Goal: Entertainment & Leisure: Consume media (video, audio)

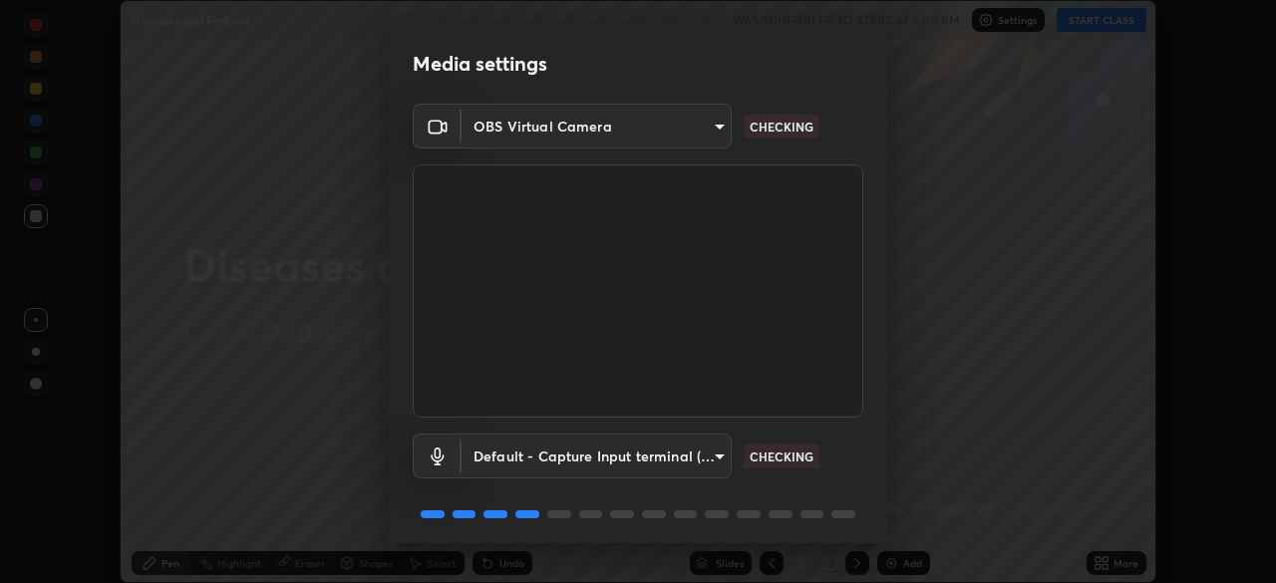
scroll to position [71, 0]
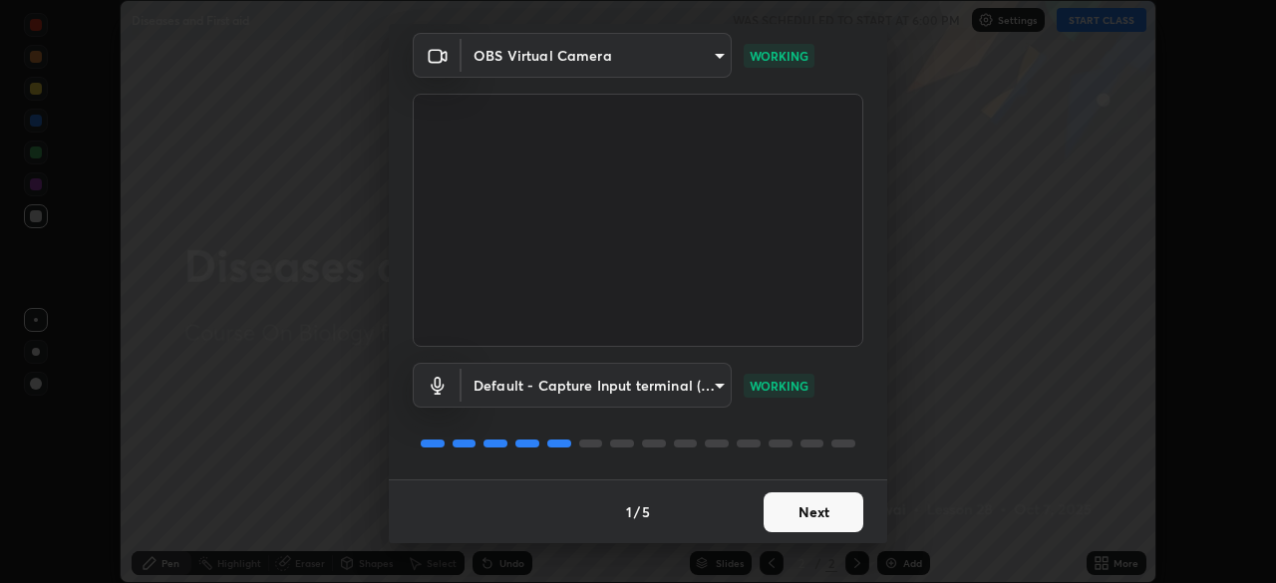
click at [832, 505] on button "Next" at bounding box center [814, 513] width 100 height 40
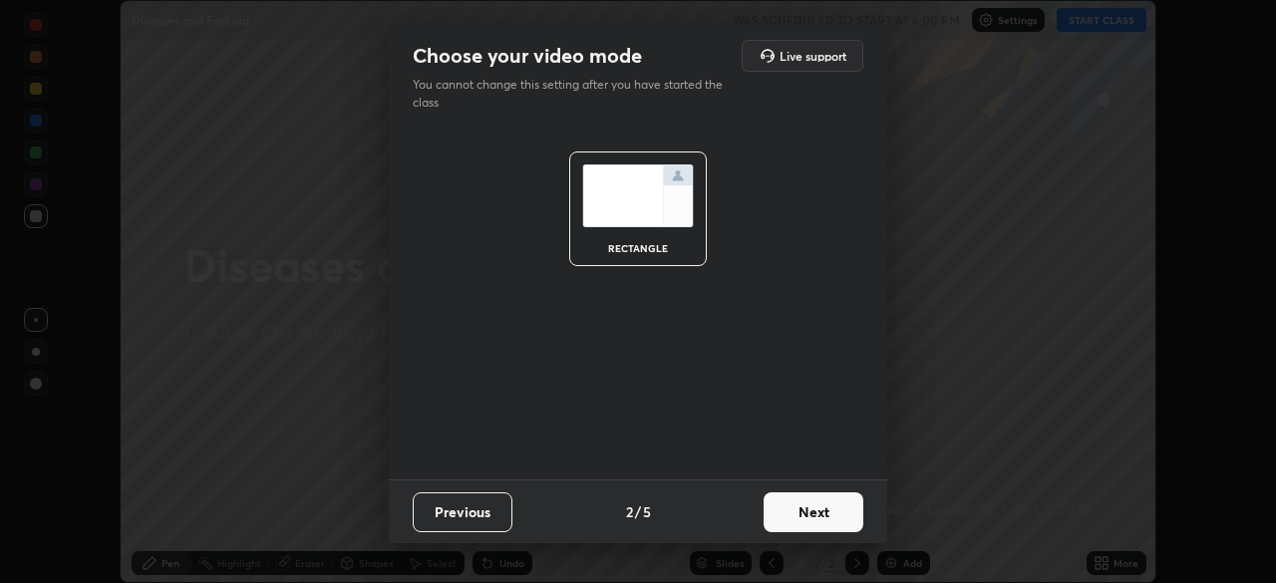
scroll to position [0, 0]
click at [840, 517] on button "Next" at bounding box center [814, 513] width 100 height 40
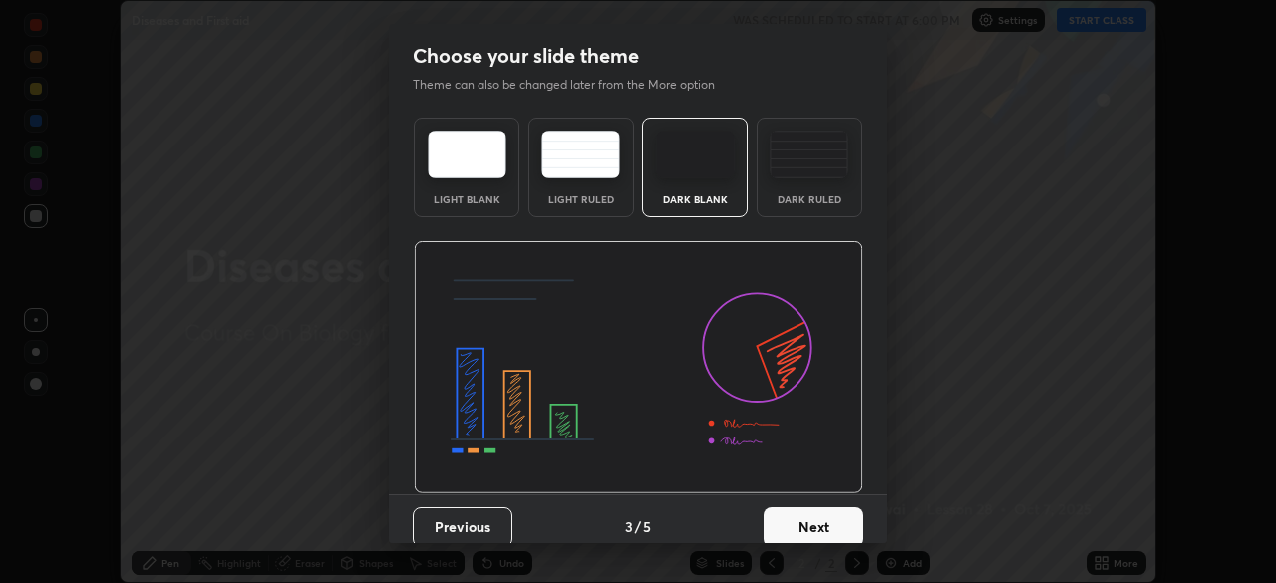
click at [851, 515] on button "Next" at bounding box center [814, 528] width 100 height 40
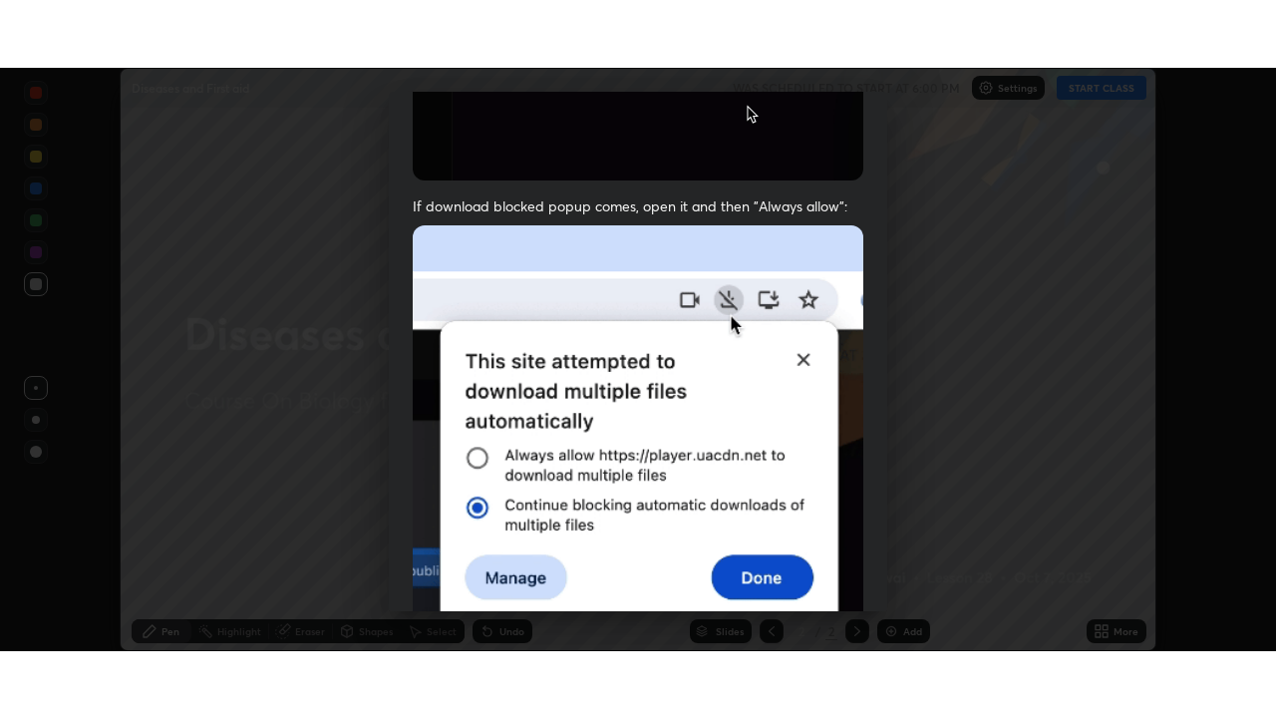
scroll to position [478, 0]
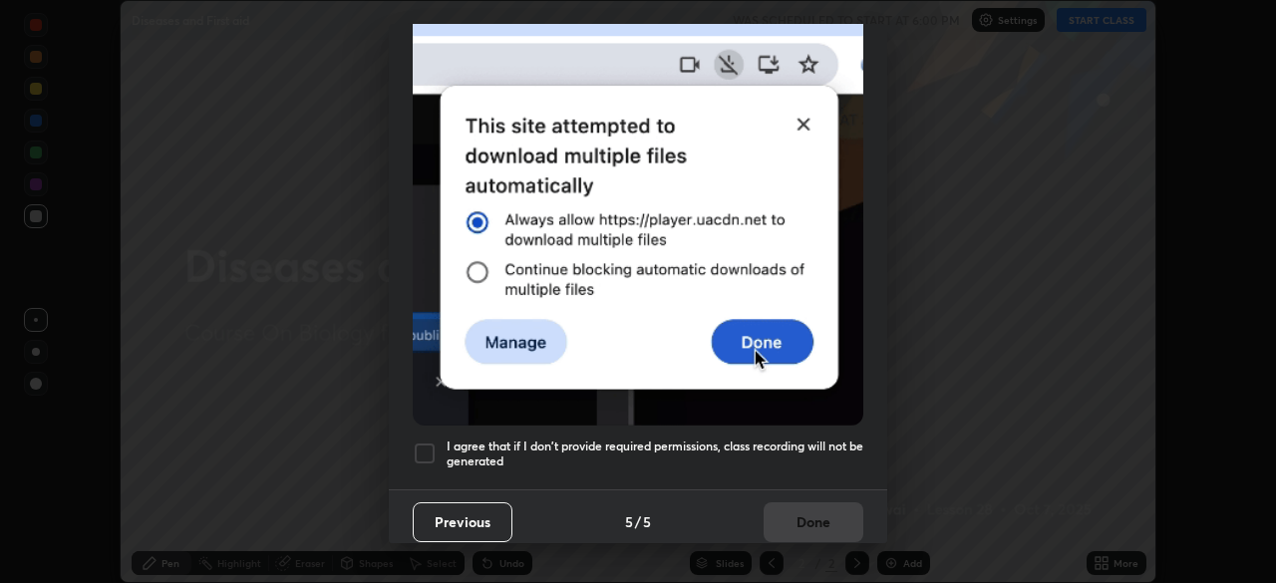
click at [828, 440] on h5 "I agree that if I don't provide required permissions, class recording will not …" at bounding box center [655, 454] width 417 height 31
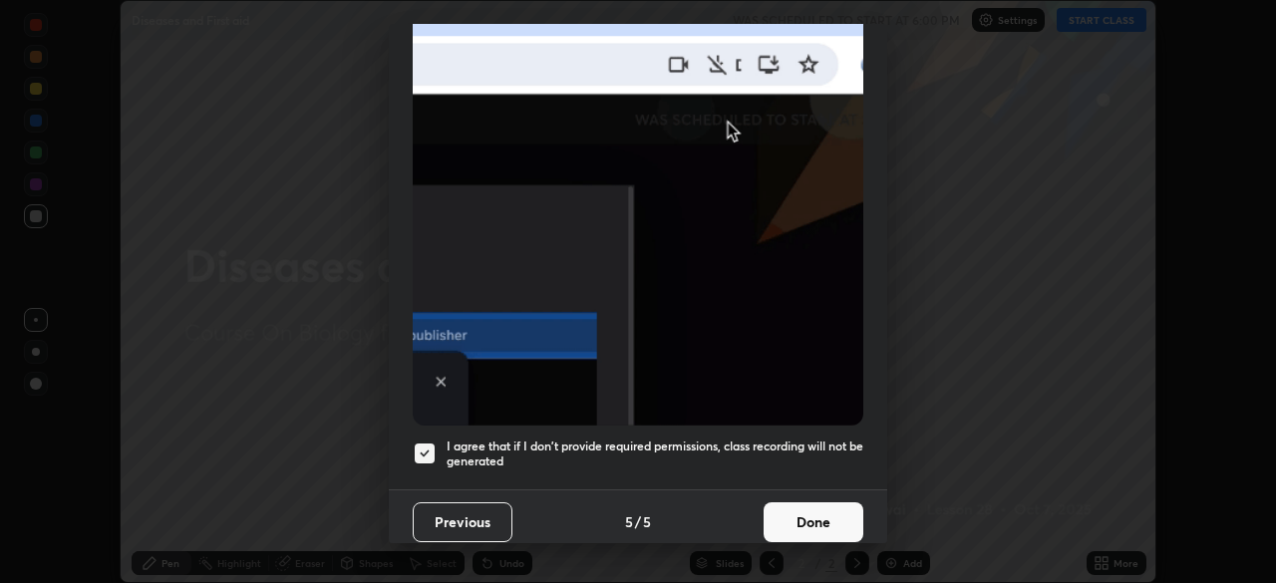
click at [822, 512] on button "Done" at bounding box center [814, 523] width 100 height 40
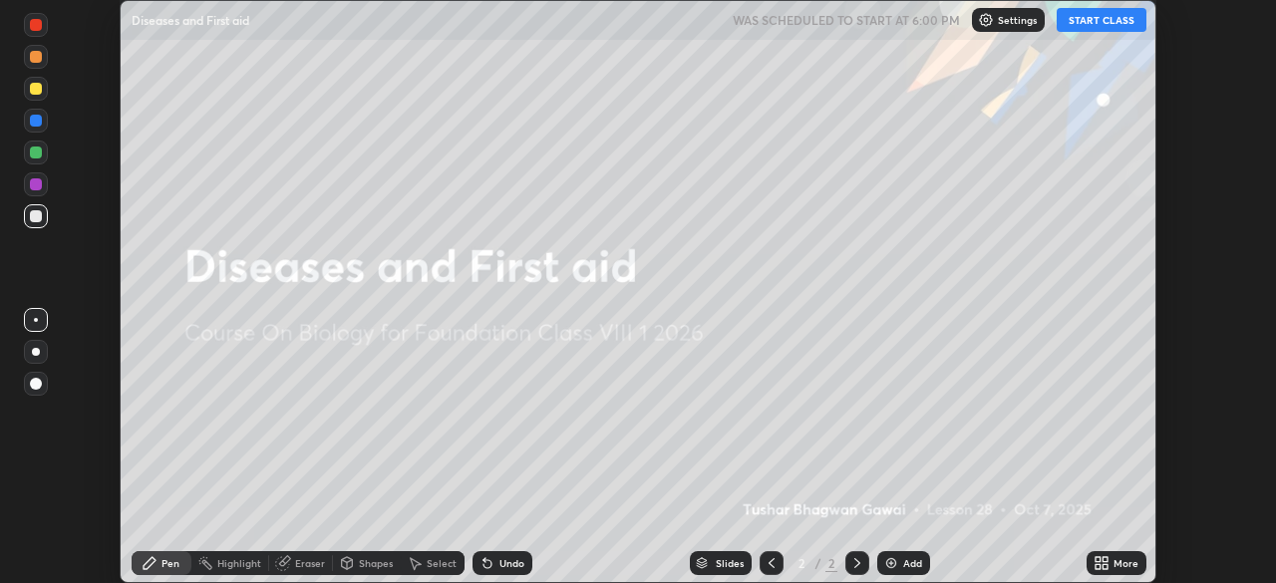
click at [1113, 562] on div "More" at bounding box center [1117, 563] width 60 height 24
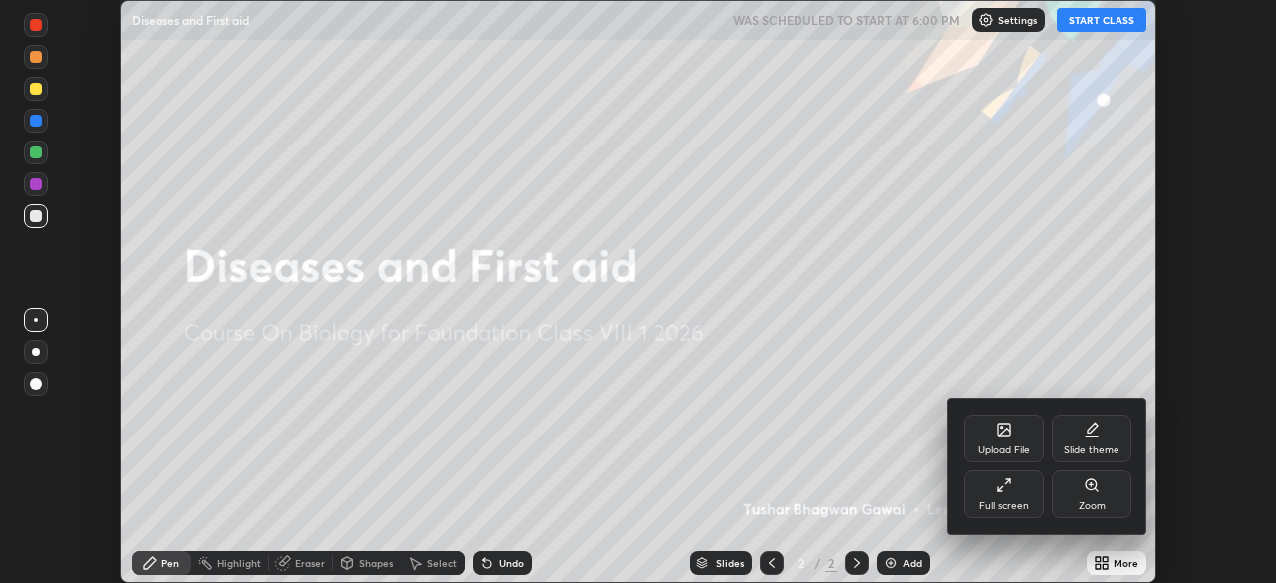
click at [999, 483] on icon at bounding box center [1004, 486] width 16 height 16
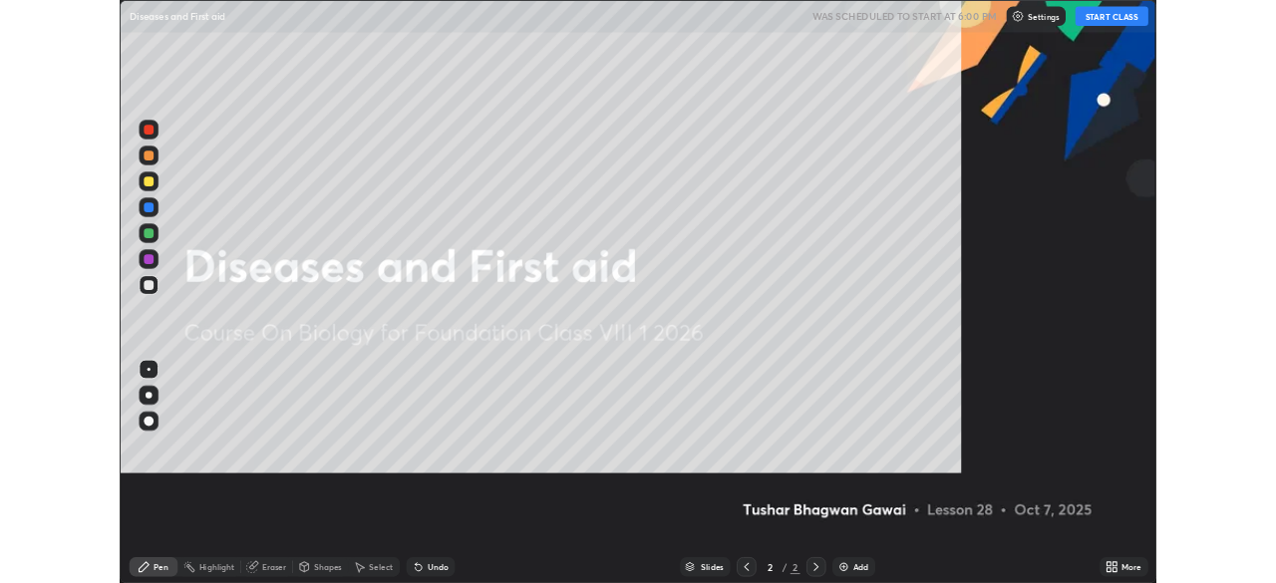
scroll to position [718, 1276]
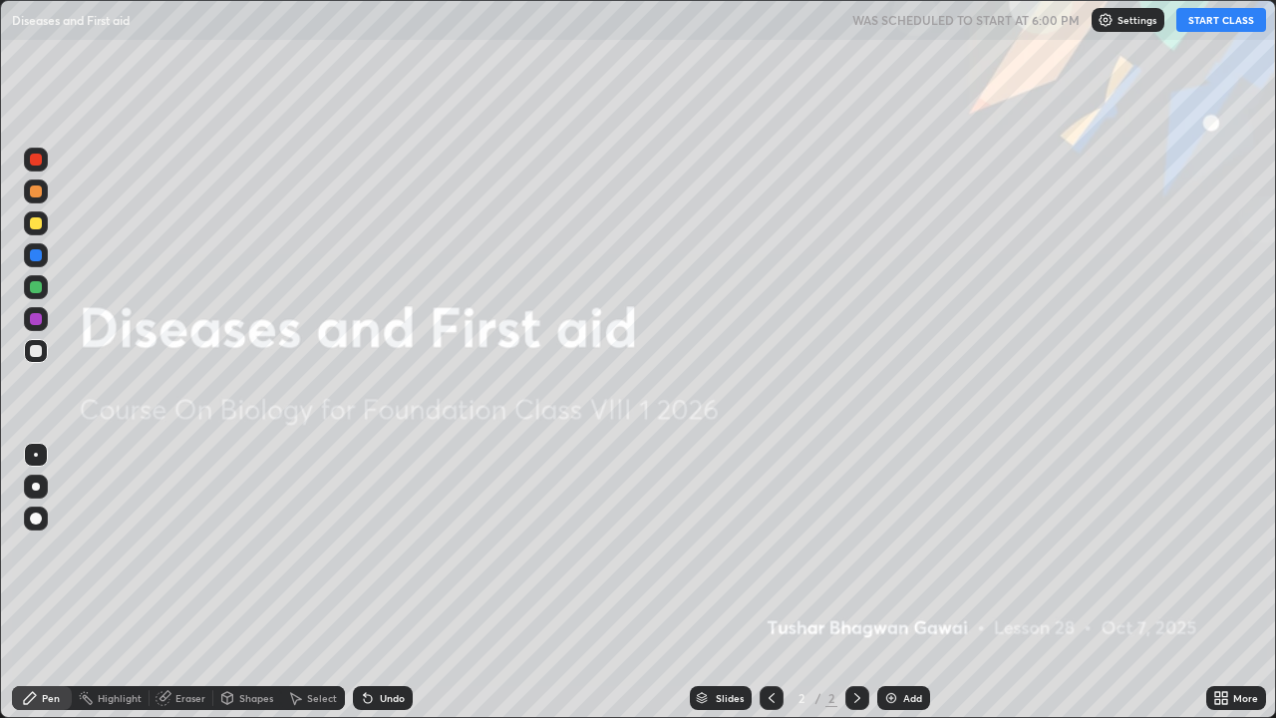
click at [1217, 21] on button "START CLASS" at bounding box center [1222, 20] width 90 height 24
click at [902, 582] on div "Add" at bounding box center [904, 698] width 53 height 24
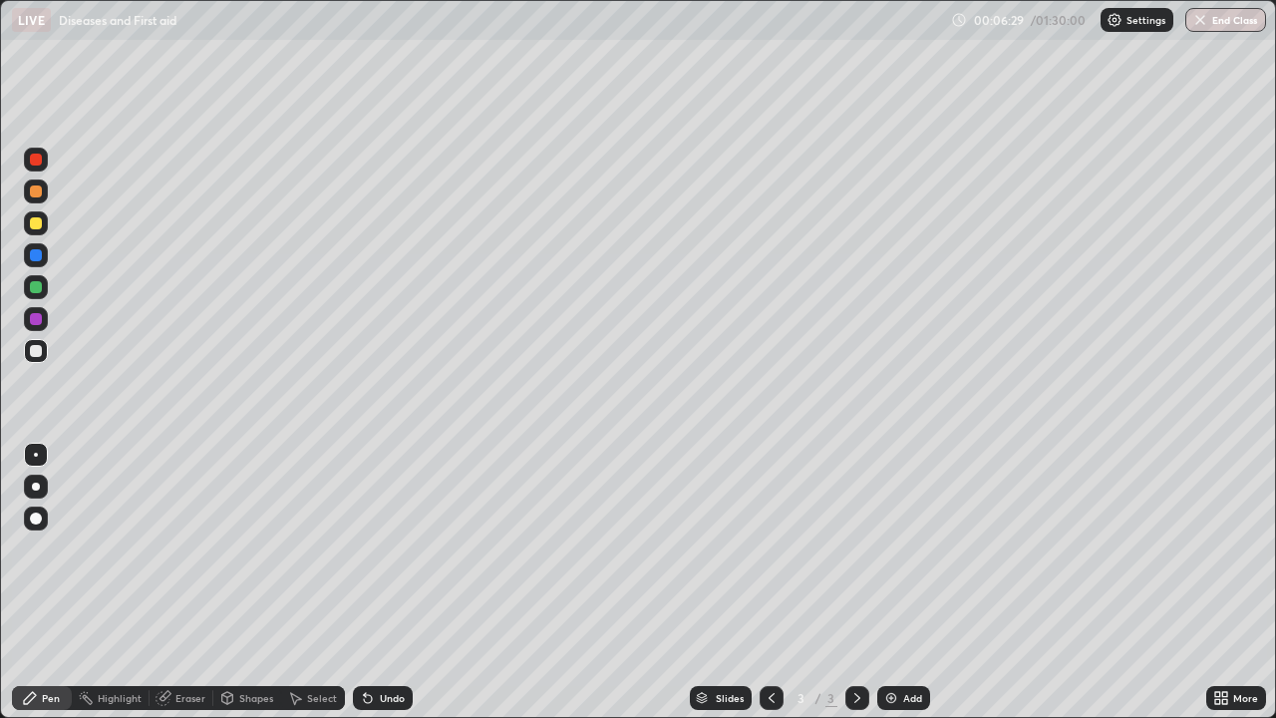
click at [898, 582] on div "Add" at bounding box center [904, 698] width 53 height 24
click at [769, 582] on icon at bounding box center [772, 698] width 6 height 10
click at [769, 582] on icon at bounding box center [772, 698] width 16 height 16
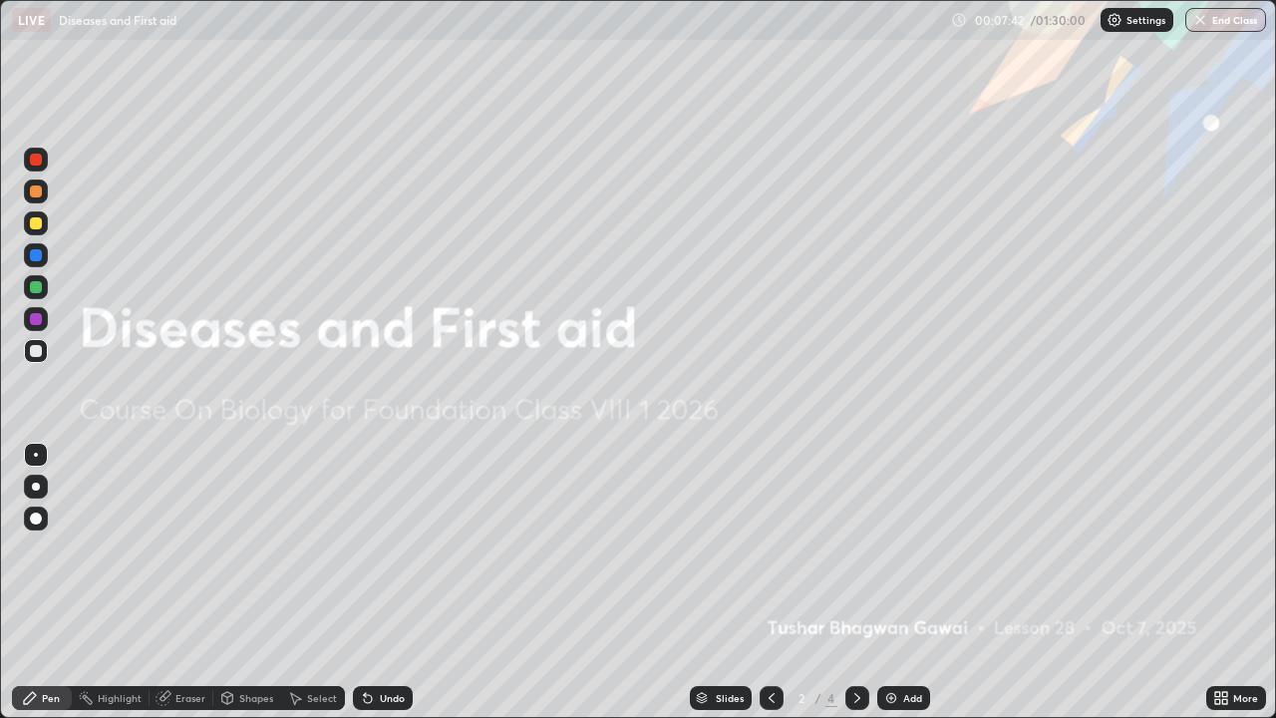
click at [850, 582] on icon at bounding box center [858, 698] width 16 height 16
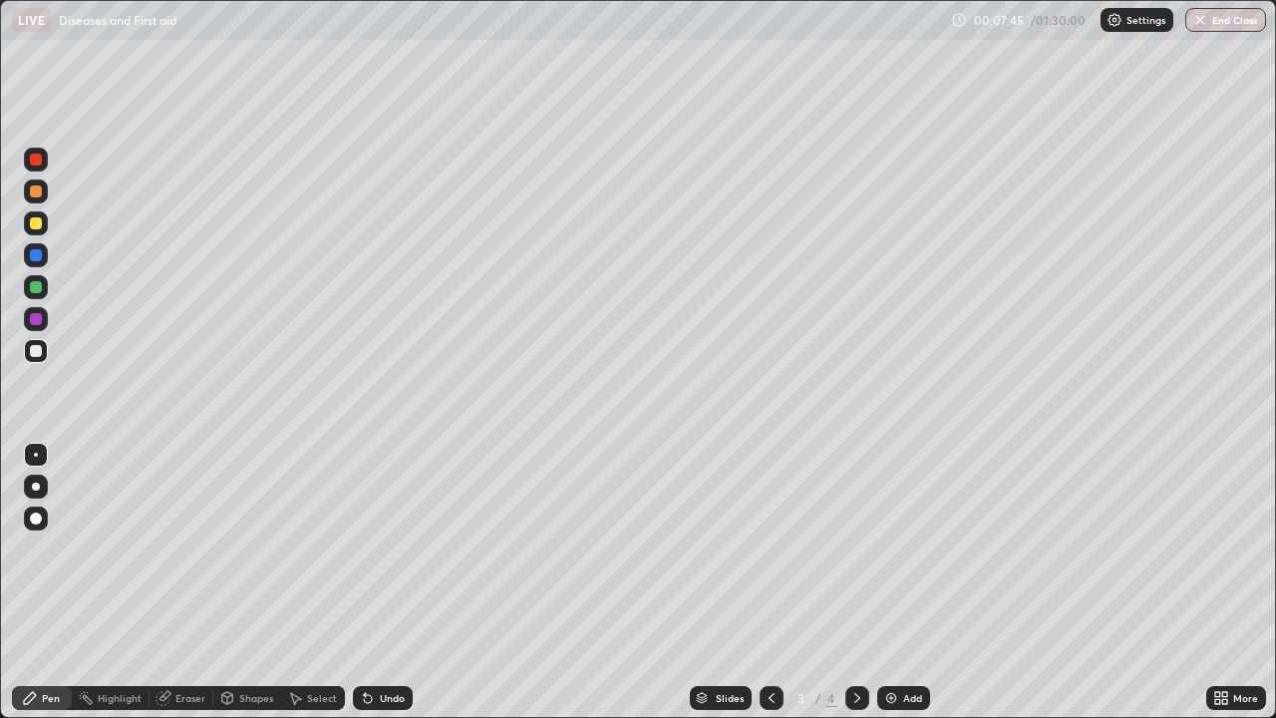
click at [888, 582] on img at bounding box center [891, 698] width 16 height 16
click at [1225, 582] on icon at bounding box center [1225, 701] width 5 height 5
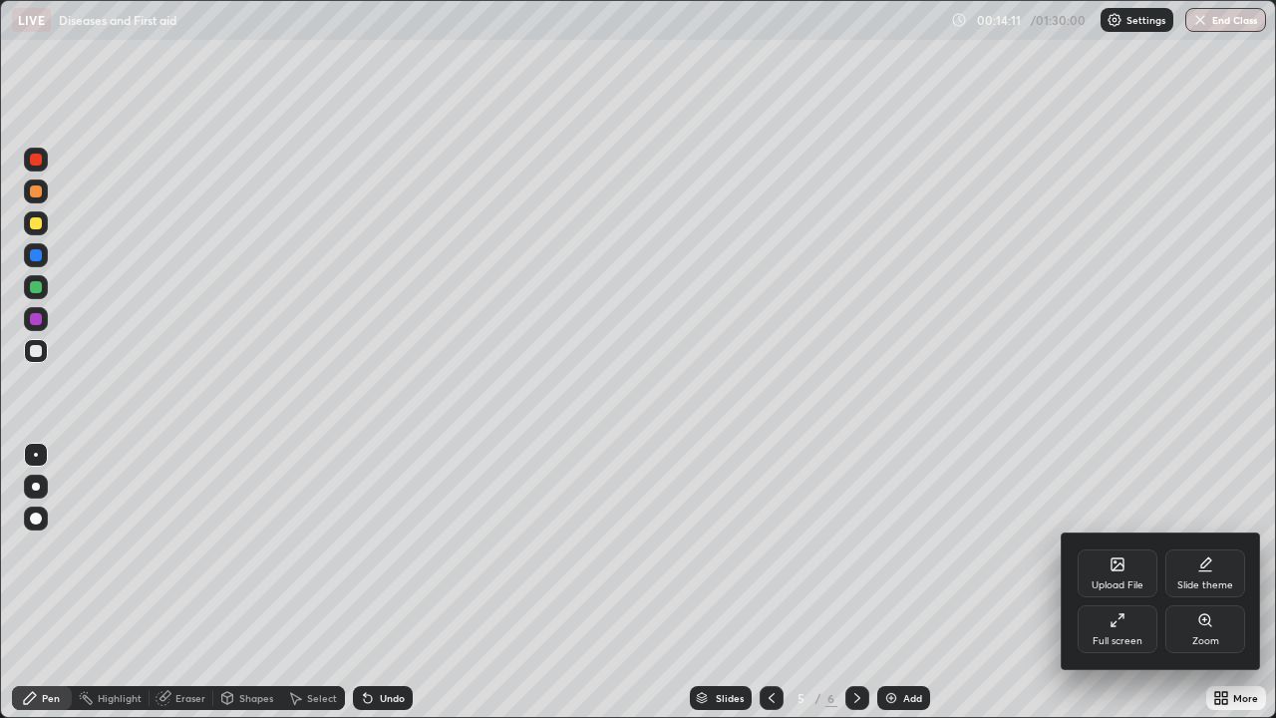
click at [46, 294] on div at bounding box center [638, 359] width 1276 height 718
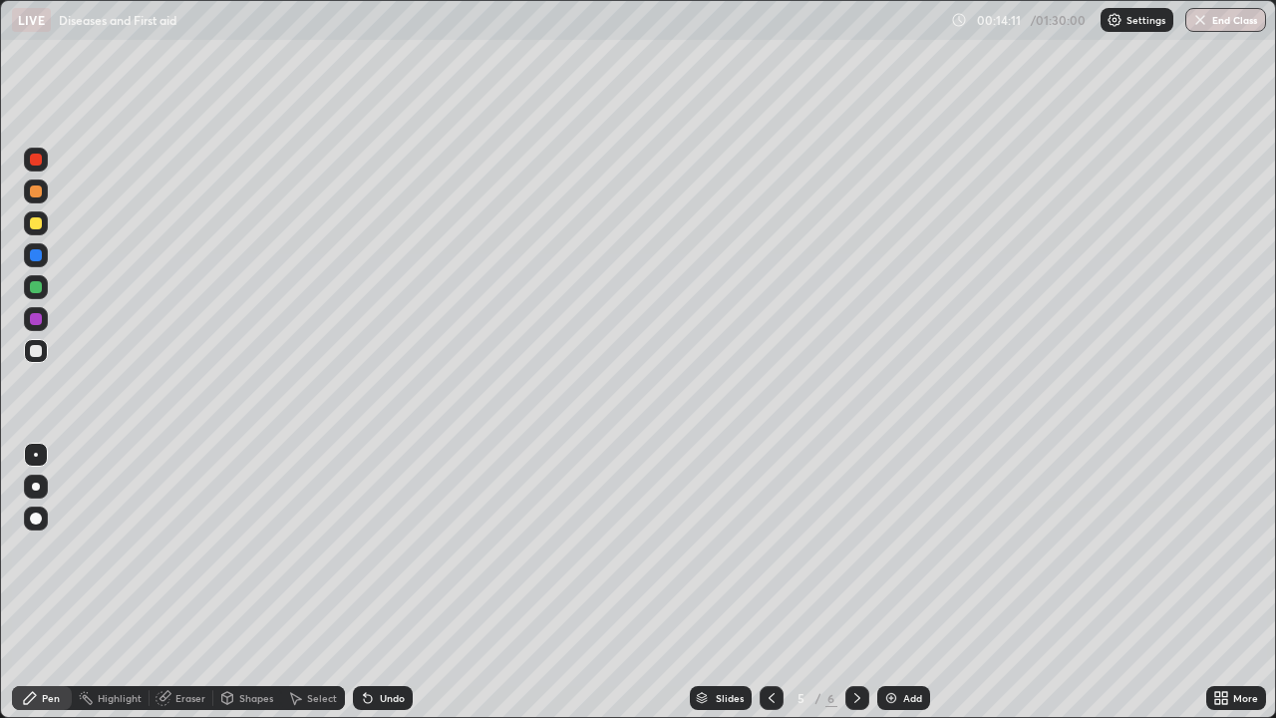
click at [39, 318] on div at bounding box center [36, 319] width 12 height 12
click at [883, 582] on img at bounding box center [891, 698] width 16 height 16
click at [38, 291] on div at bounding box center [36, 287] width 12 height 12
click at [40, 227] on div at bounding box center [36, 223] width 12 height 12
click at [770, 582] on icon at bounding box center [772, 698] width 16 height 16
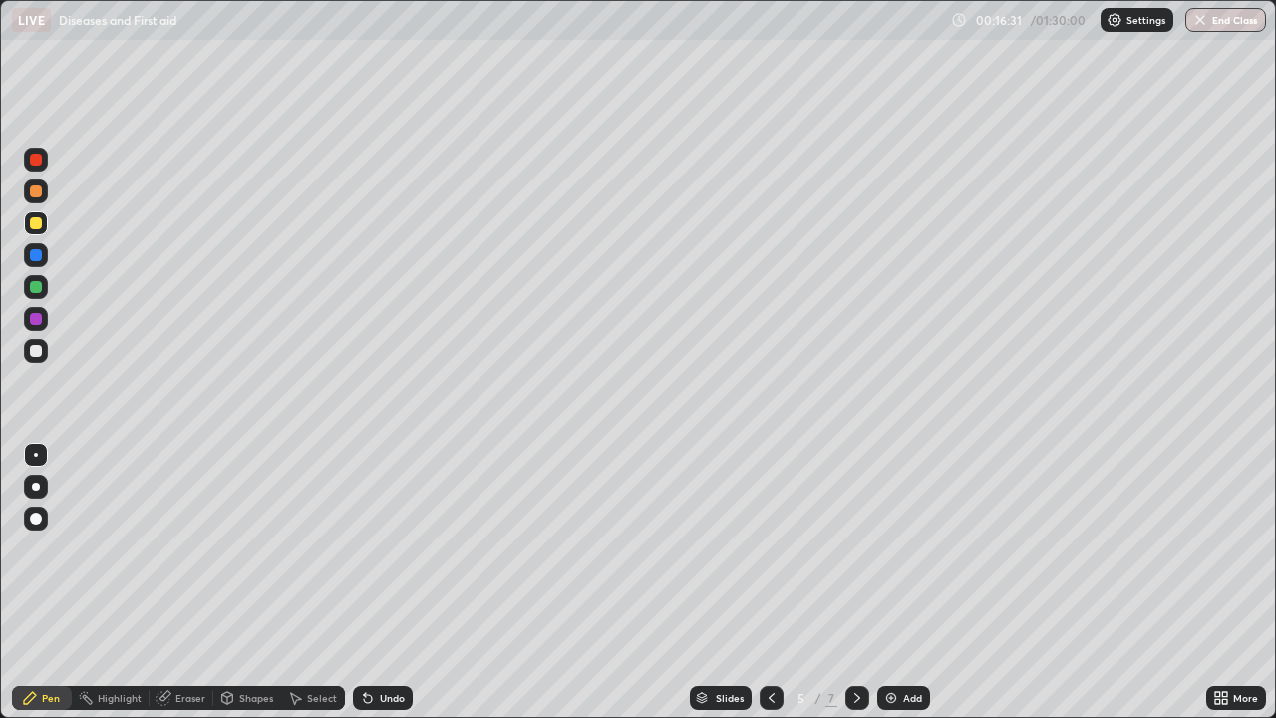
click at [854, 582] on icon at bounding box center [858, 698] width 16 height 16
click at [891, 582] on img at bounding box center [891, 698] width 16 height 16
click at [43, 351] on div at bounding box center [36, 351] width 24 height 24
click at [903, 582] on div "Add" at bounding box center [912, 698] width 19 height 10
click at [885, 582] on img at bounding box center [891, 698] width 16 height 16
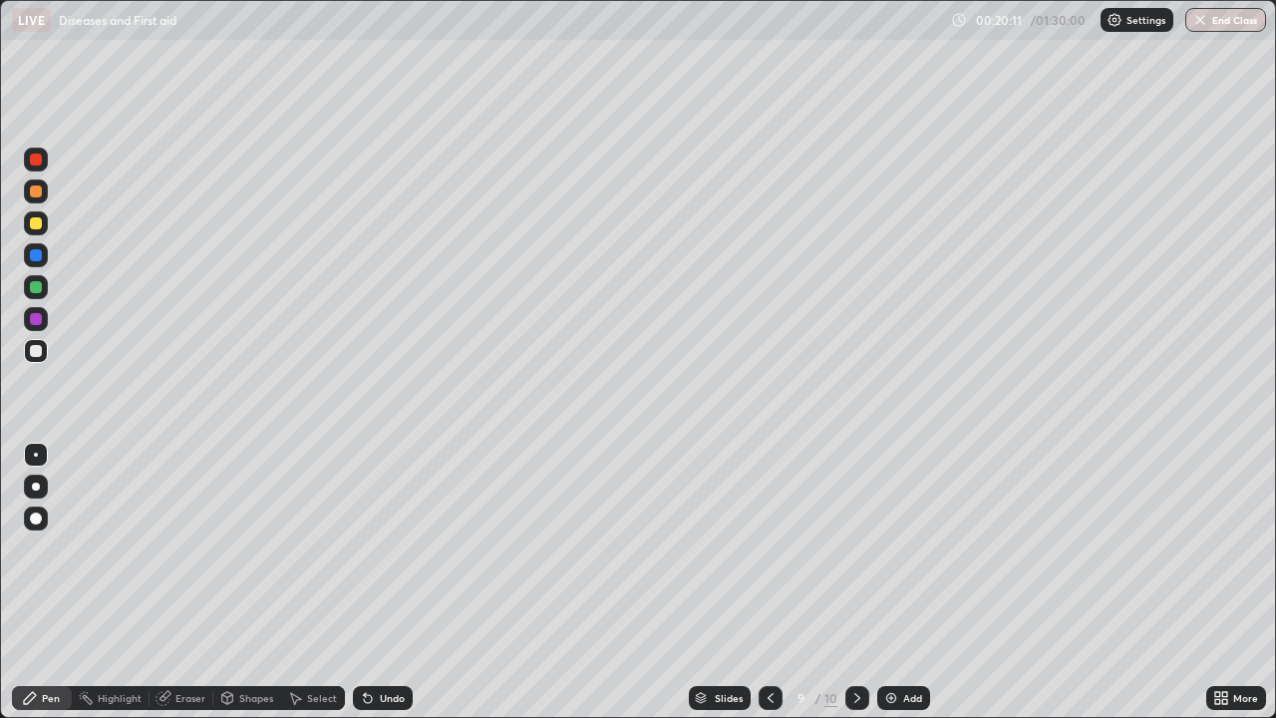
click at [893, 582] on img at bounding box center [891, 698] width 16 height 16
click at [37, 223] on div at bounding box center [36, 223] width 12 height 12
click at [25, 160] on div at bounding box center [36, 160] width 24 height 24
click at [770, 582] on icon at bounding box center [772, 698] width 16 height 16
click at [768, 582] on icon at bounding box center [772, 698] width 16 height 16
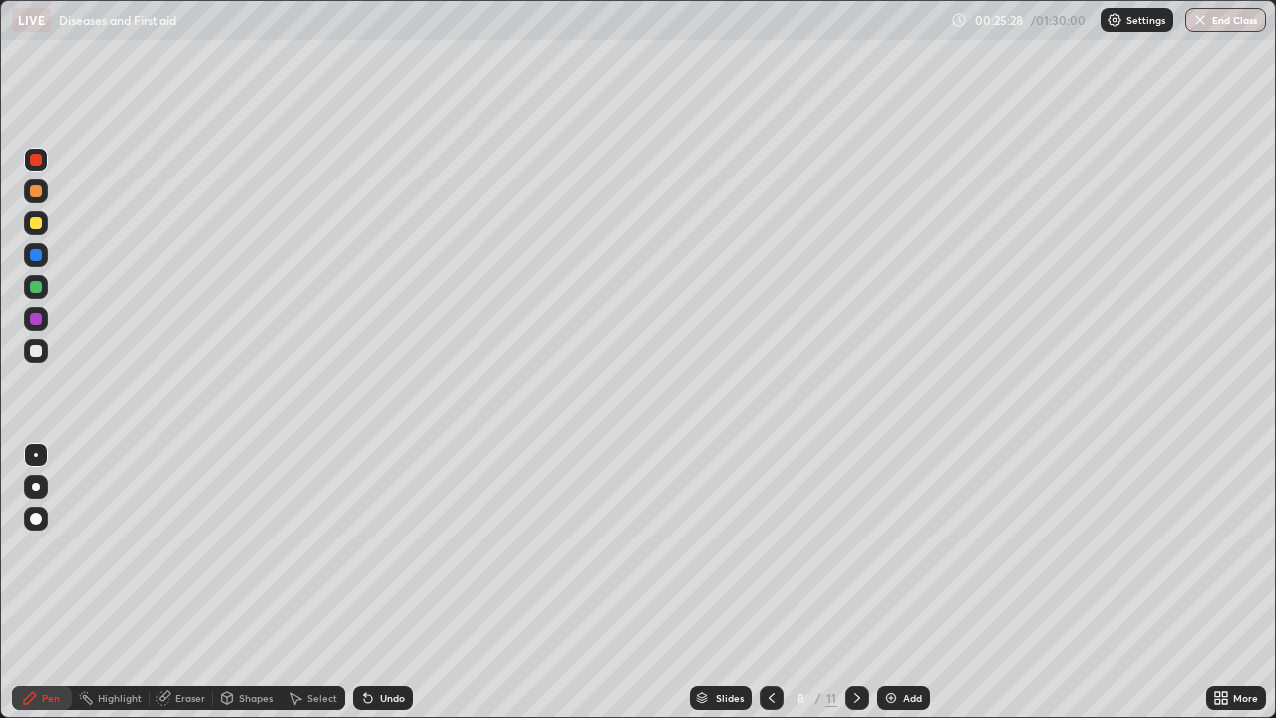
click at [770, 582] on icon at bounding box center [772, 698] width 16 height 16
click at [771, 582] on icon at bounding box center [772, 698] width 16 height 16
click at [770, 582] on icon at bounding box center [772, 698] width 16 height 16
click at [771, 582] on icon at bounding box center [772, 698] width 6 height 10
click at [772, 582] on icon at bounding box center [772, 698] width 16 height 16
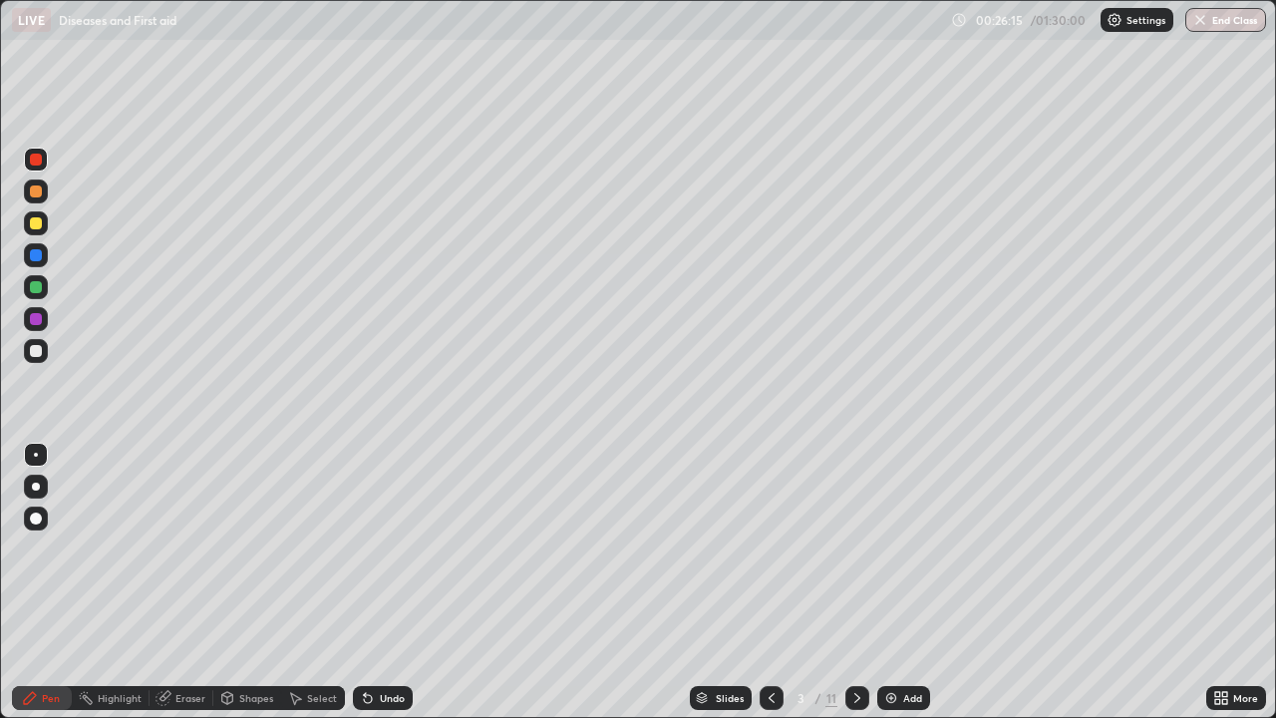
click at [855, 582] on icon at bounding box center [858, 698] width 6 height 10
click at [44, 349] on div at bounding box center [36, 351] width 24 height 24
click at [886, 582] on img at bounding box center [891, 698] width 16 height 16
click at [41, 227] on div at bounding box center [36, 223] width 24 height 24
click at [883, 582] on img at bounding box center [891, 698] width 16 height 16
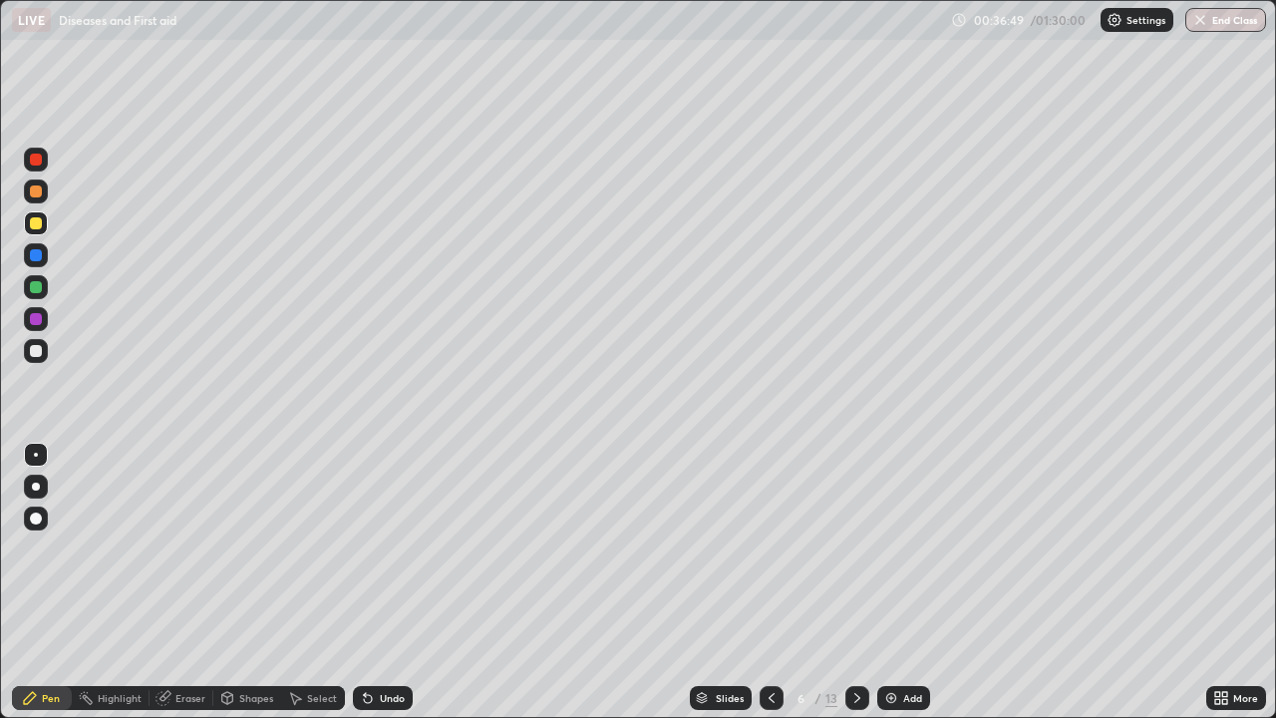
click at [39, 349] on div at bounding box center [36, 351] width 12 height 12
click at [38, 319] on div at bounding box center [36, 319] width 12 height 12
click at [40, 227] on div at bounding box center [36, 223] width 12 height 12
click at [37, 259] on div at bounding box center [36, 255] width 12 height 12
click at [888, 582] on img at bounding box center [891, 698] width 16 height 16
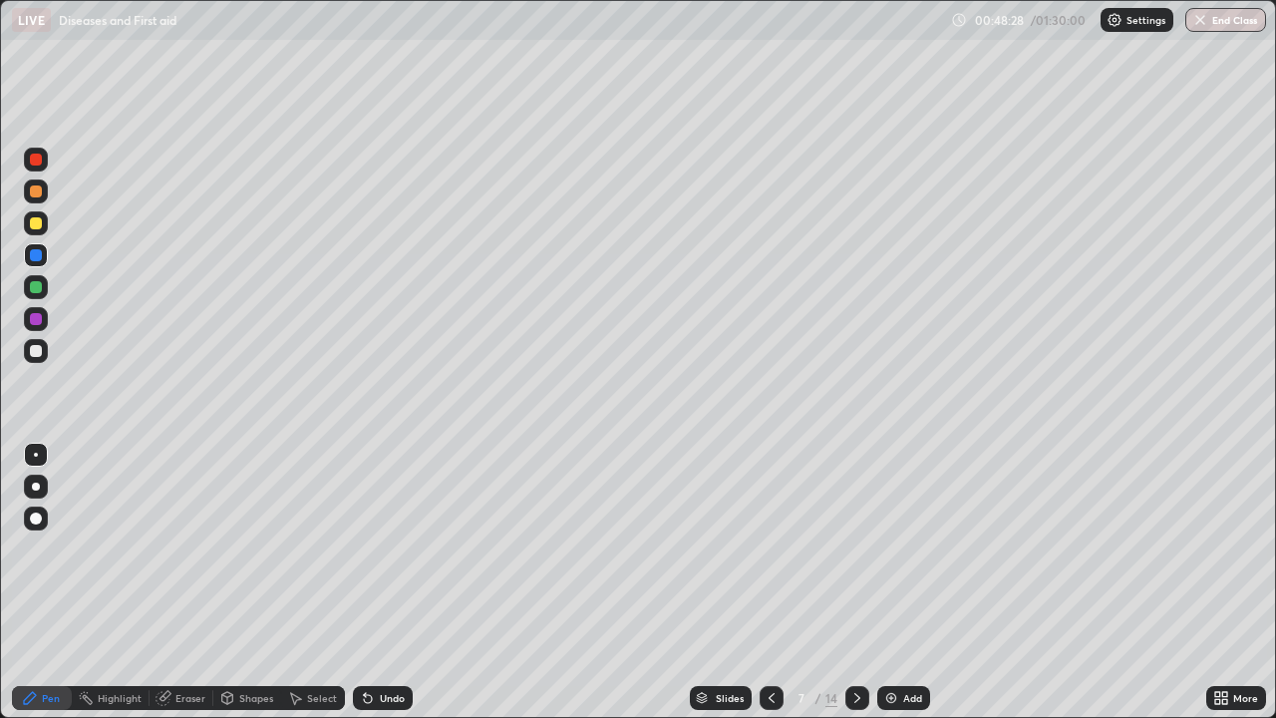
click at [43, 347] on div at bounding box center [36, 351] width 24 height 24
click at [35, 192] on div at bounding box center [36, 191] width 12 height 12
click at [886, 582] on img at bounding box center [891, 698] width 16 height 16
click at [770, 582] on icon at bounding box center [772, 698] width 16 height 16
click at [767, 582] on icon at bounding box center [772, 698] width 16 height 16
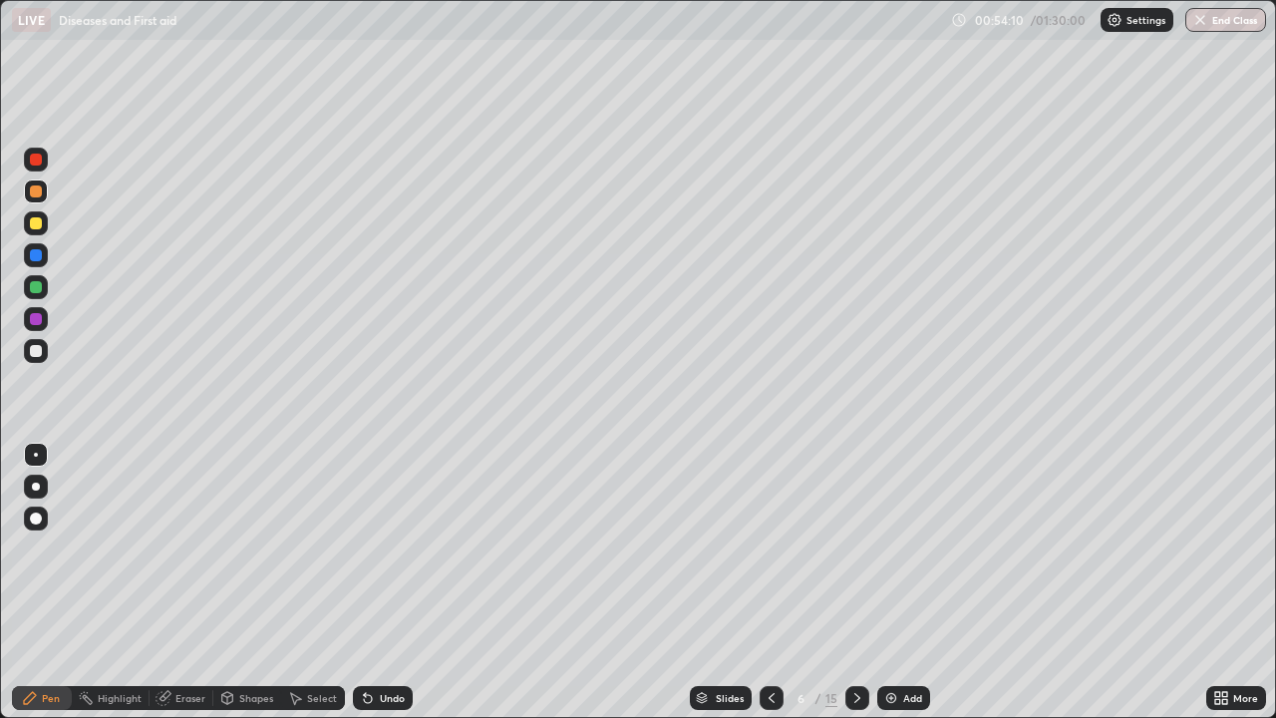
click at [853, 582] on icon at bounding box center [858, 698] width 16 height 16
click at [896, 582] on div "Add" at bounding box center [904, 698] width 53 height 24
click at [47, 349] on div at bounding box center [36, 351] width 24 height 24
click at [37, 230] on div at bounding box center [36, 223] width 24 height 24
click at [891, 582] on img at bounding box center [891, 698] width 16 height 16
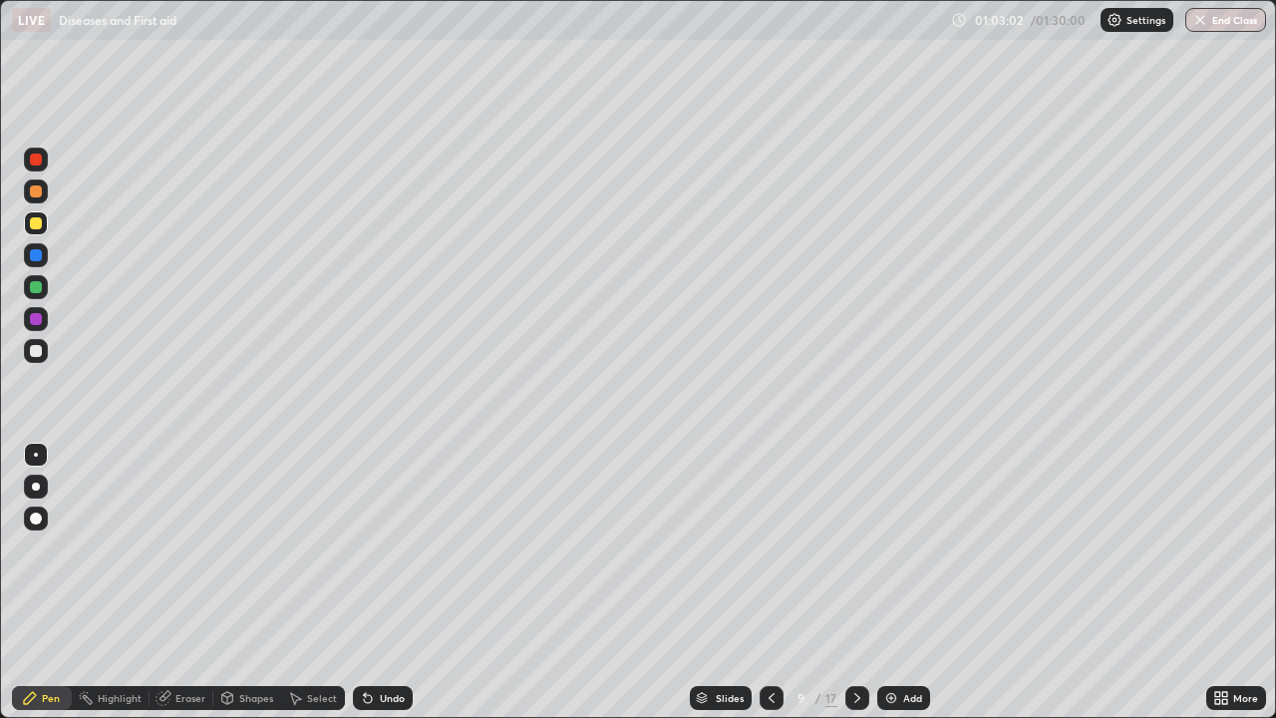
click at [45, 346] on div at bounding box center [36, 351] width 24 height 24
click at [1218, 582] on icon at bounding box center [1218, 694] width 5 height 5
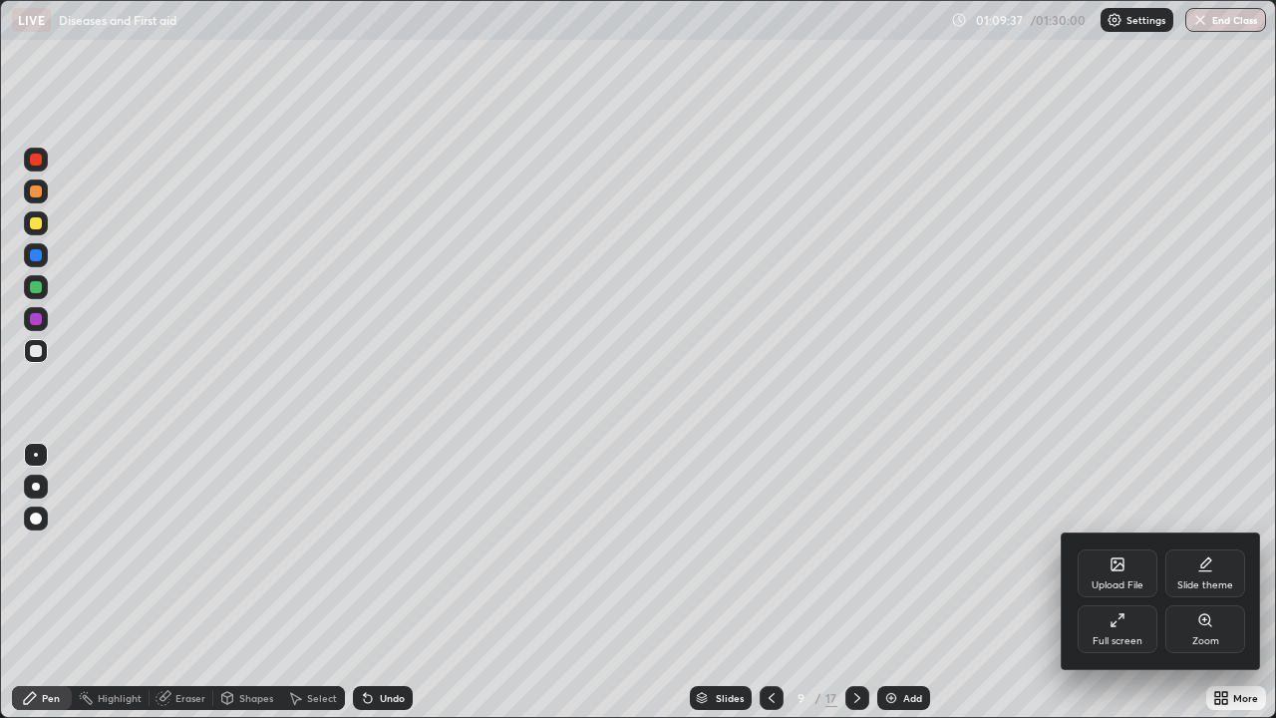
click at [1124, 582] on div "Full screen" at bounding box center [1118, 629] width 80 height 48
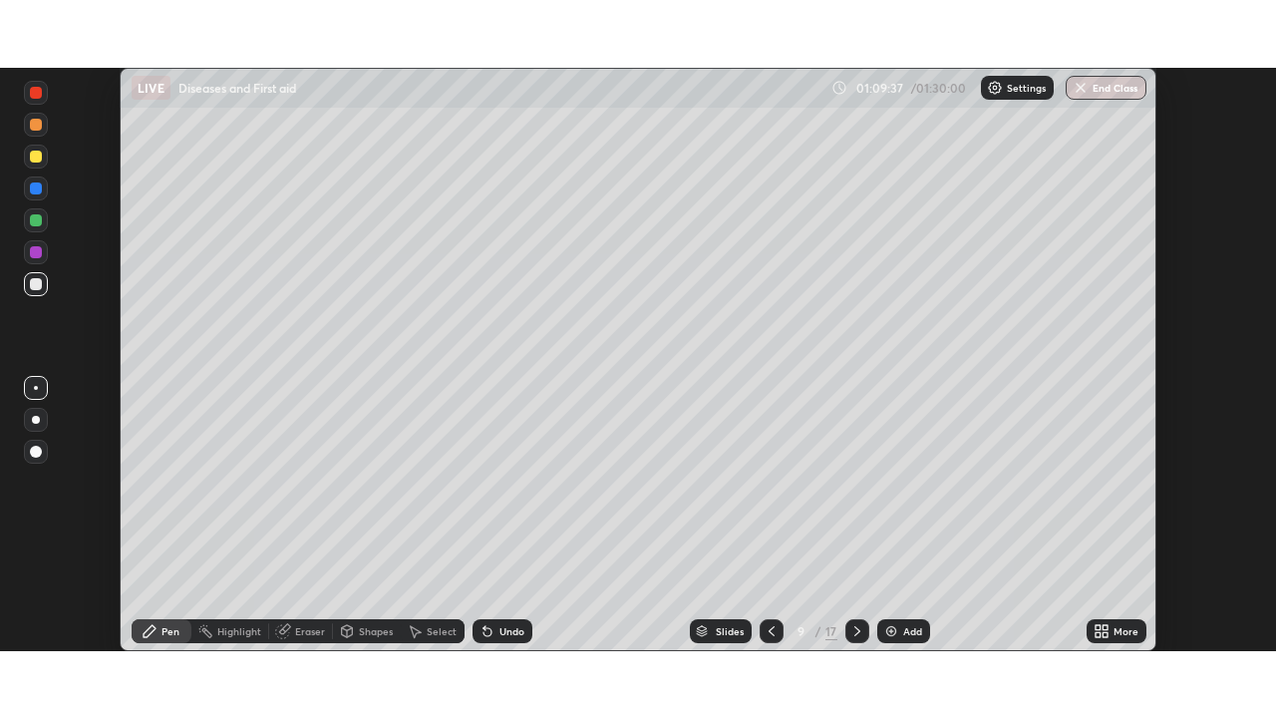
scroll to position [99133, 98440]
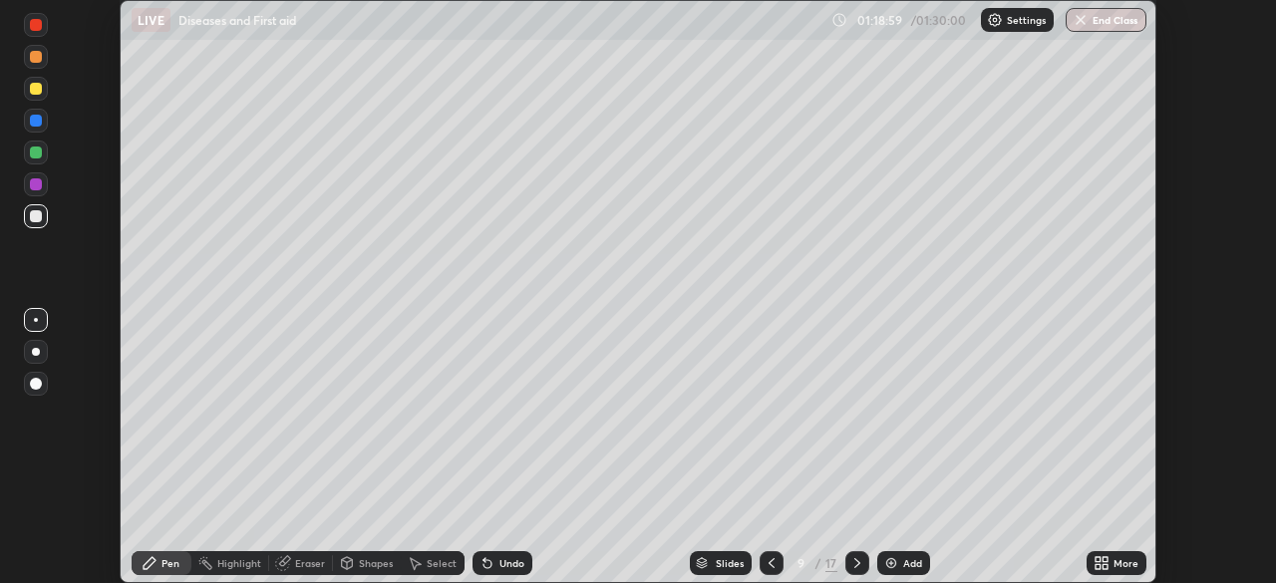
click at [1103, 565] on icon at bounding box center [1105, 566] width 5 height 5
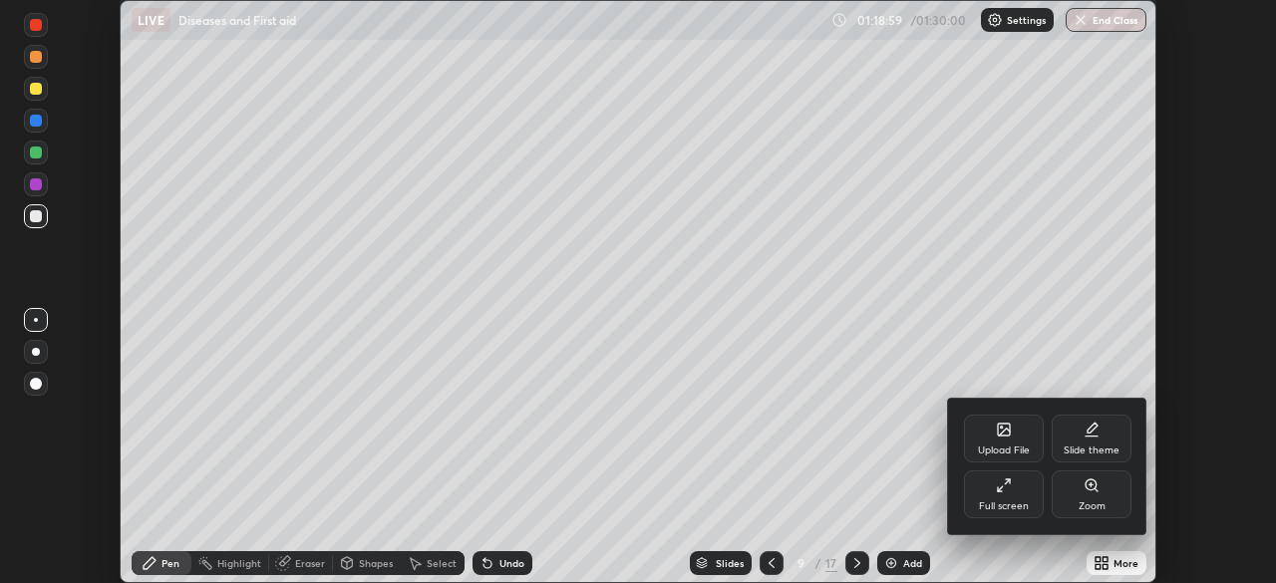
click at [994, 509] on div "Full screen" at bounding box center [1004, 507] width 50 height 10
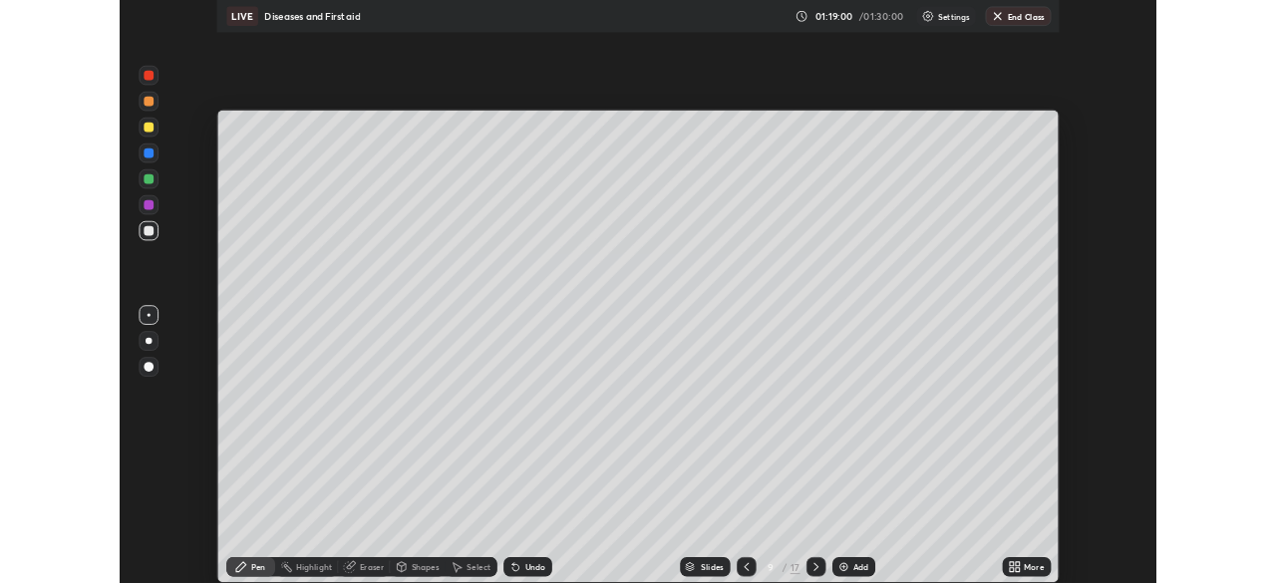
scroll to position [718, 1276]
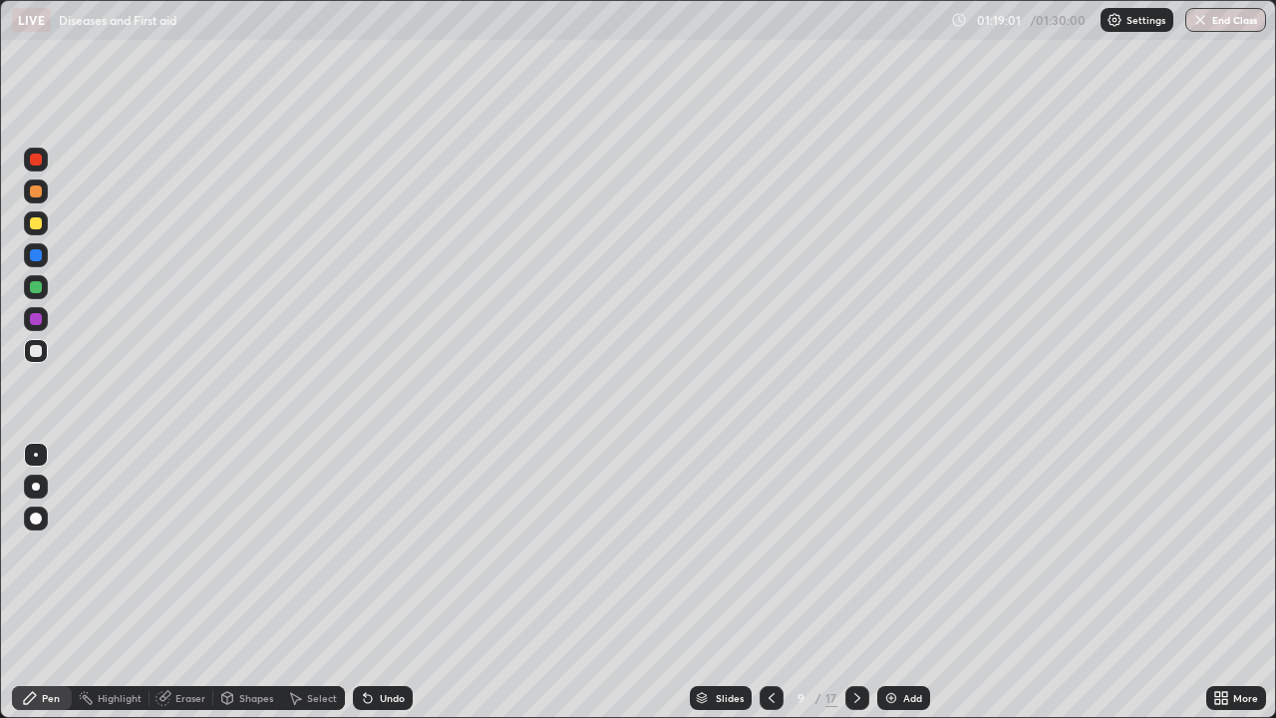
click at [907, 582] on div "Add" at bounding box center [912, 698] width 19 height 10
click at [37, 223] on div at bounding box center [36, 223] width 12 height 12
click at [1218, 582] on icon at bounding box center [1218, 701] width 5 height 5
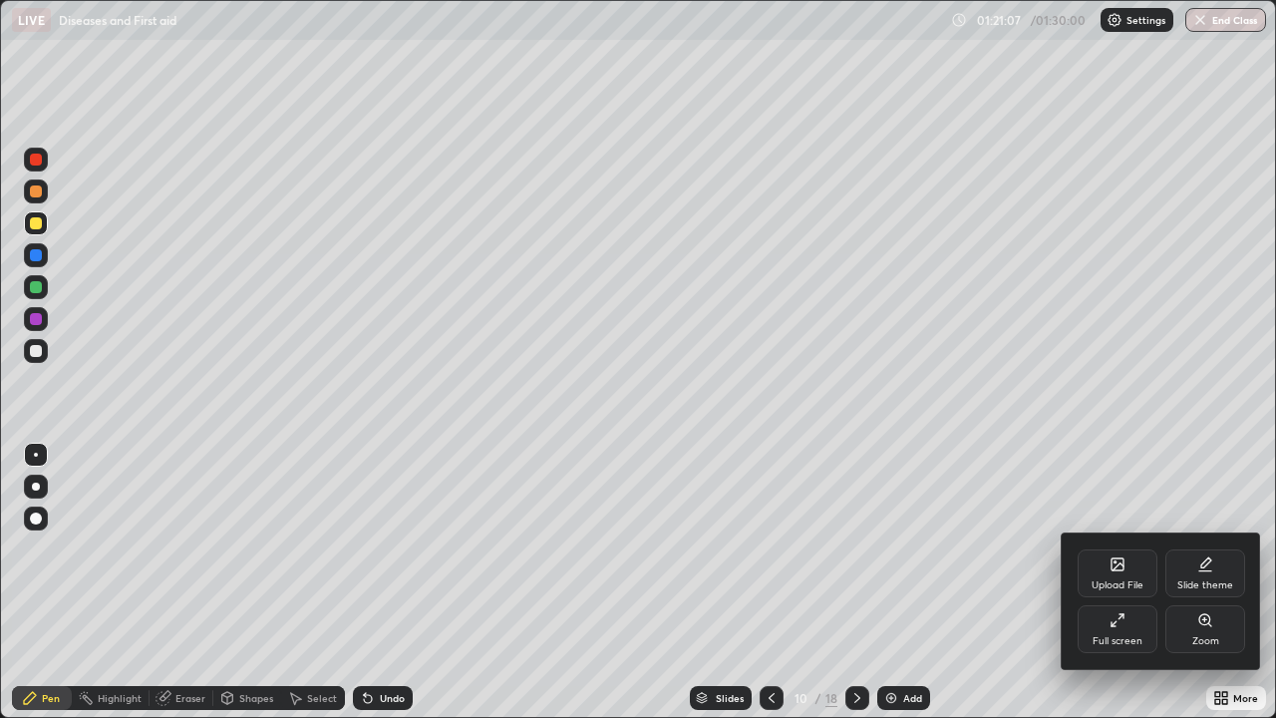
click at [1108, 582] on div "Full screen" at bounding box center [1118, 629] width 80 height 48
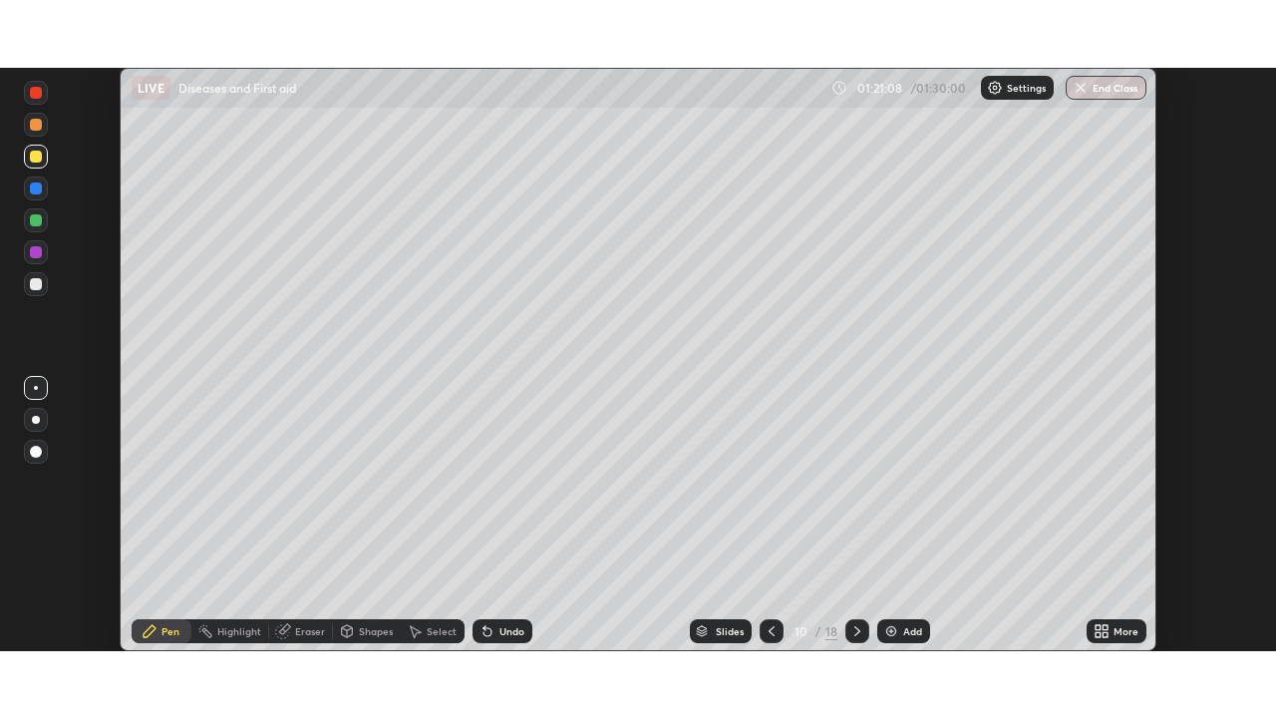
scroll to position [99133, 98440]
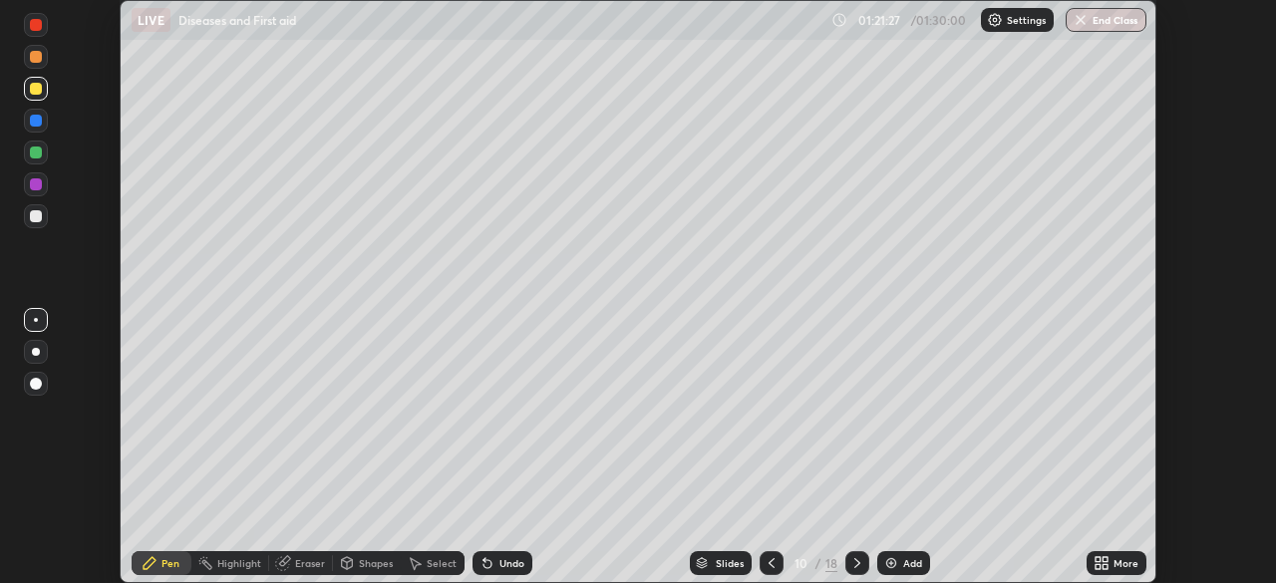
click at [1088, 562] on div "More" at bounding box center [1117, 563] width 60 height 24
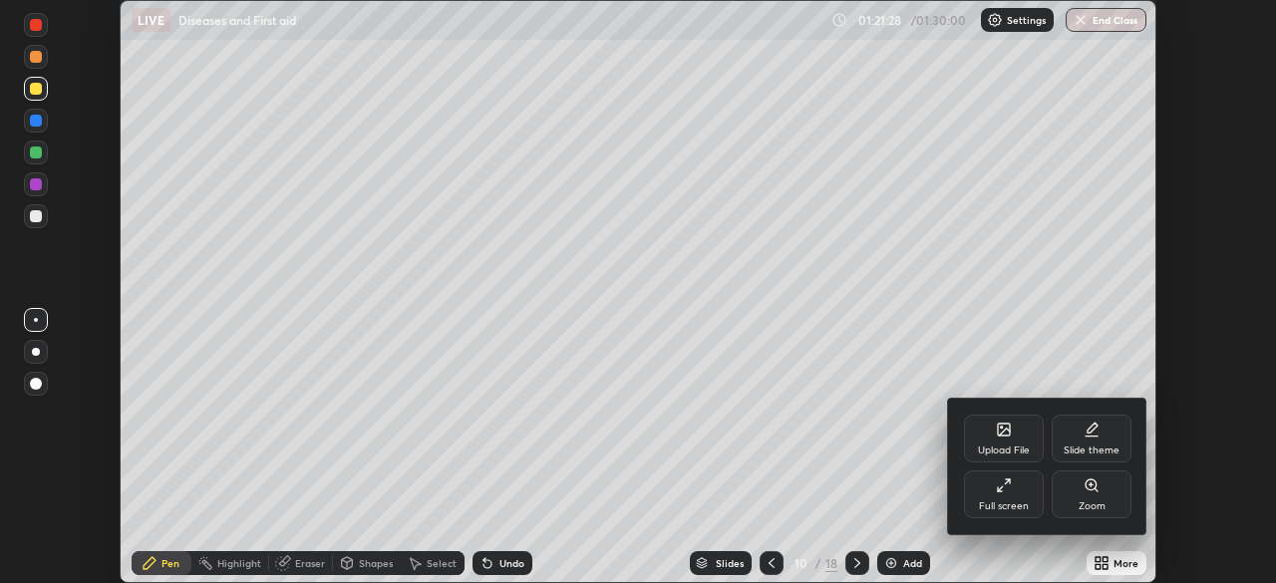
click at [1001, 494] on div "Full screen" at bounding box center [1004, 495] width 80 height 48
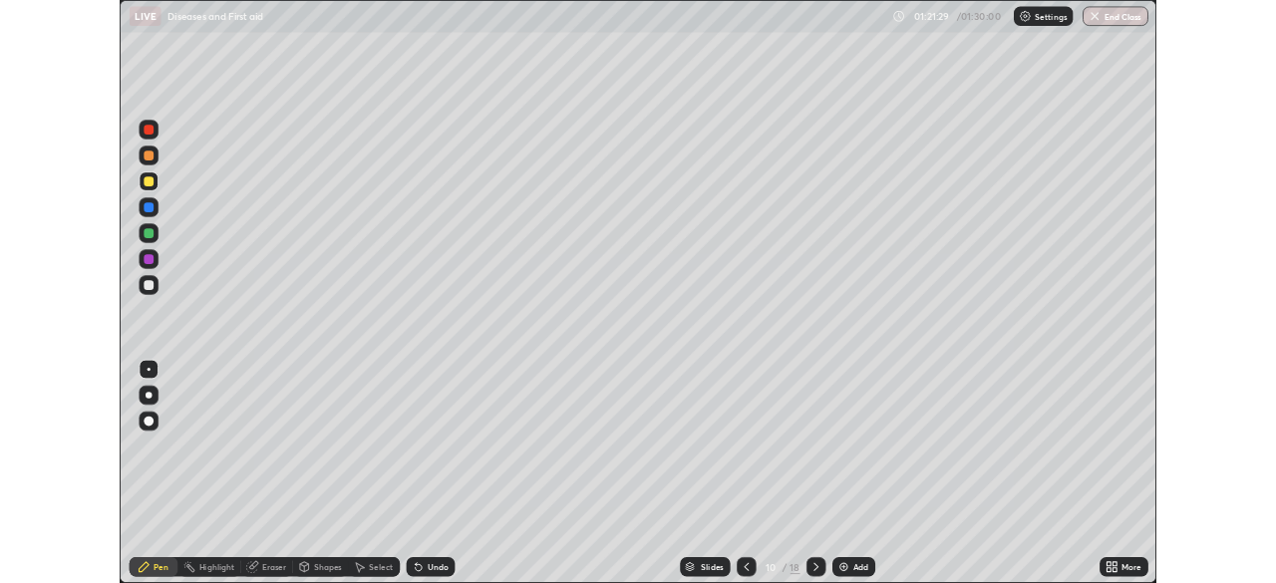
scroll to position [718, 1276]
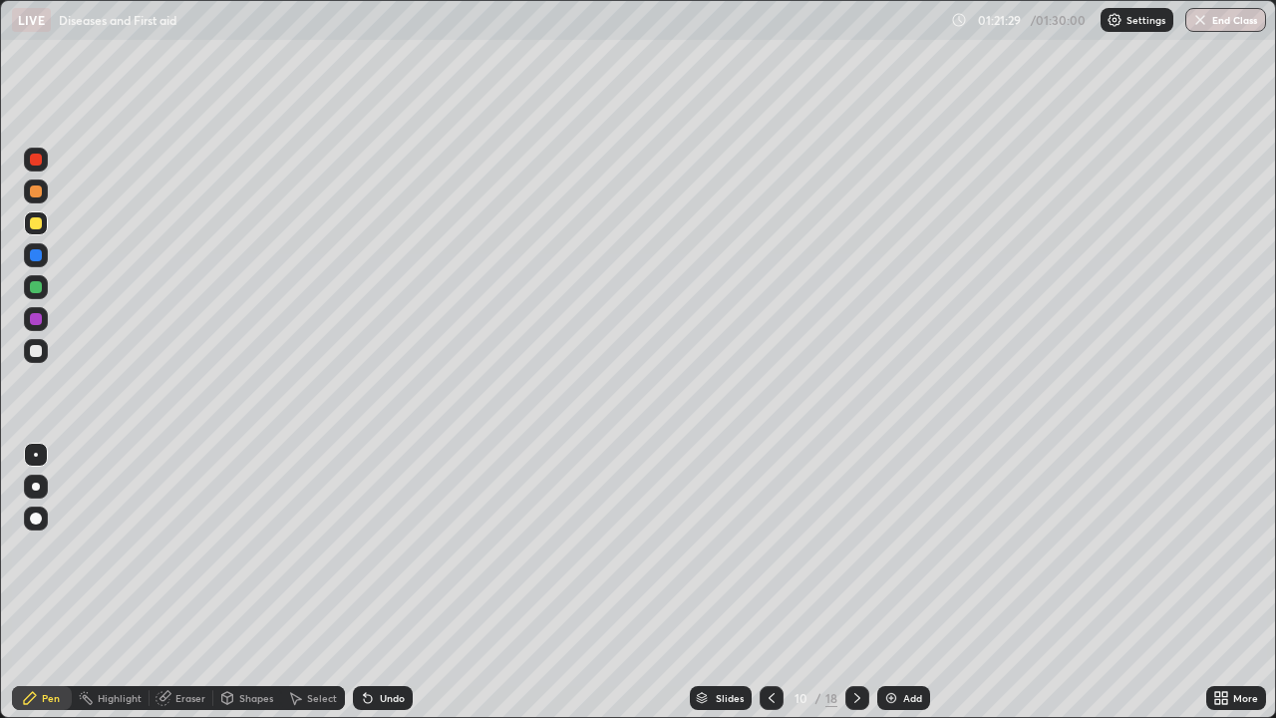
click at [903, 582] on div "Add" at bounding box center [912, 698] width 19 height 10
click at [37, 223] on div at bounding box center [36, 223] width 12 height 12
click at [38, 259] on div at bounding box center [36, 255] width 12 height 12
click at [1225, 582] on icon at bounding box center [1225, 701] width 5 height 5
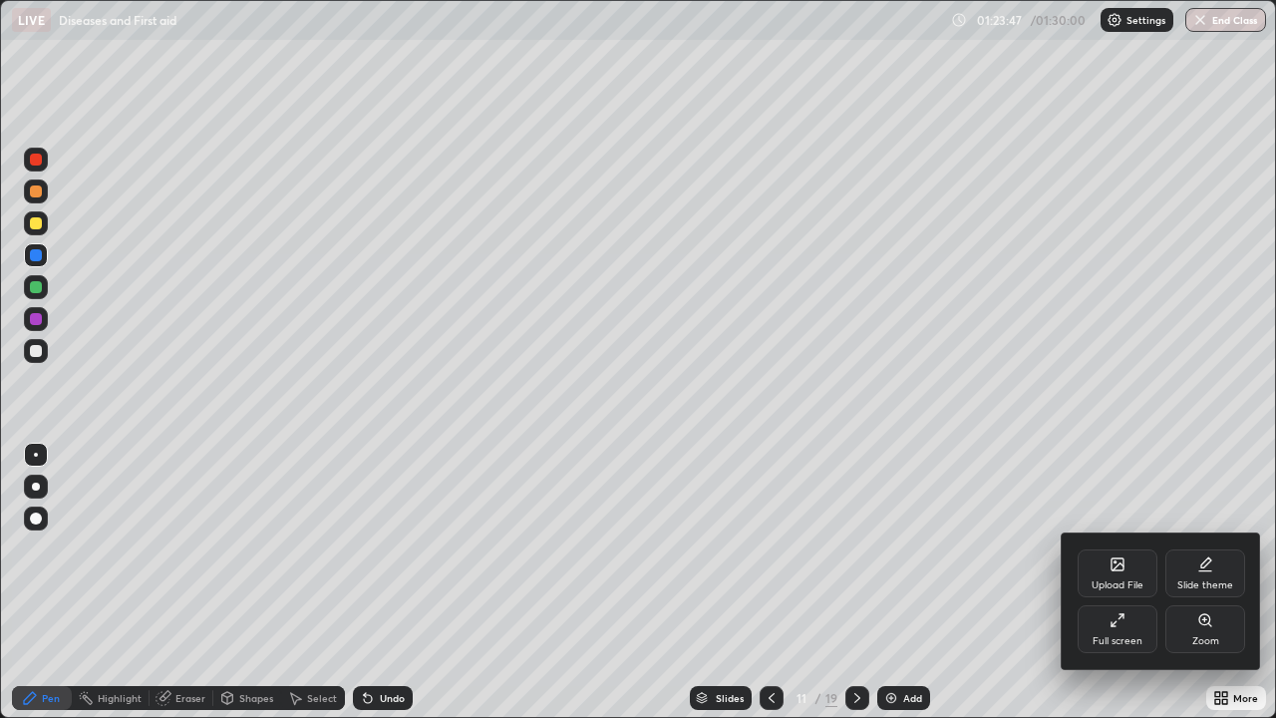
click at [46, 357] on div at bounding box center [638, 359] width 1276 height 718
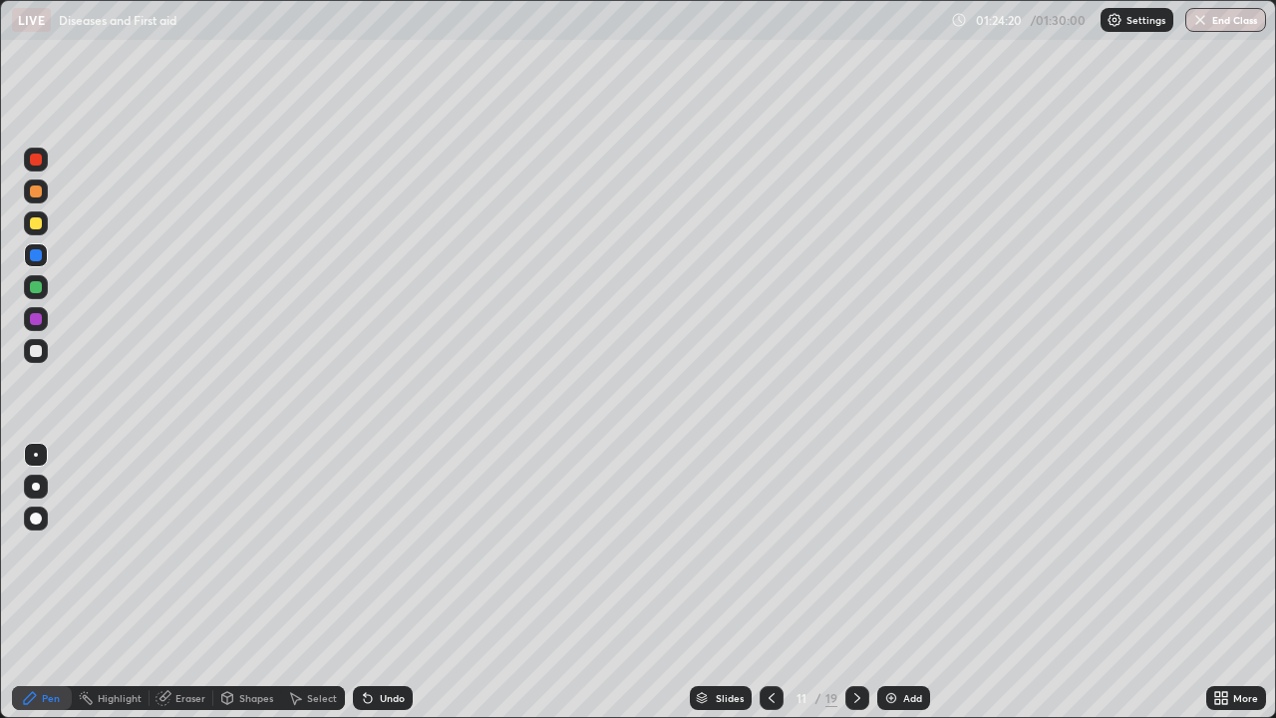
click at [1225, 582] on icon at bounding box center [1225, 694] width 5 height 5
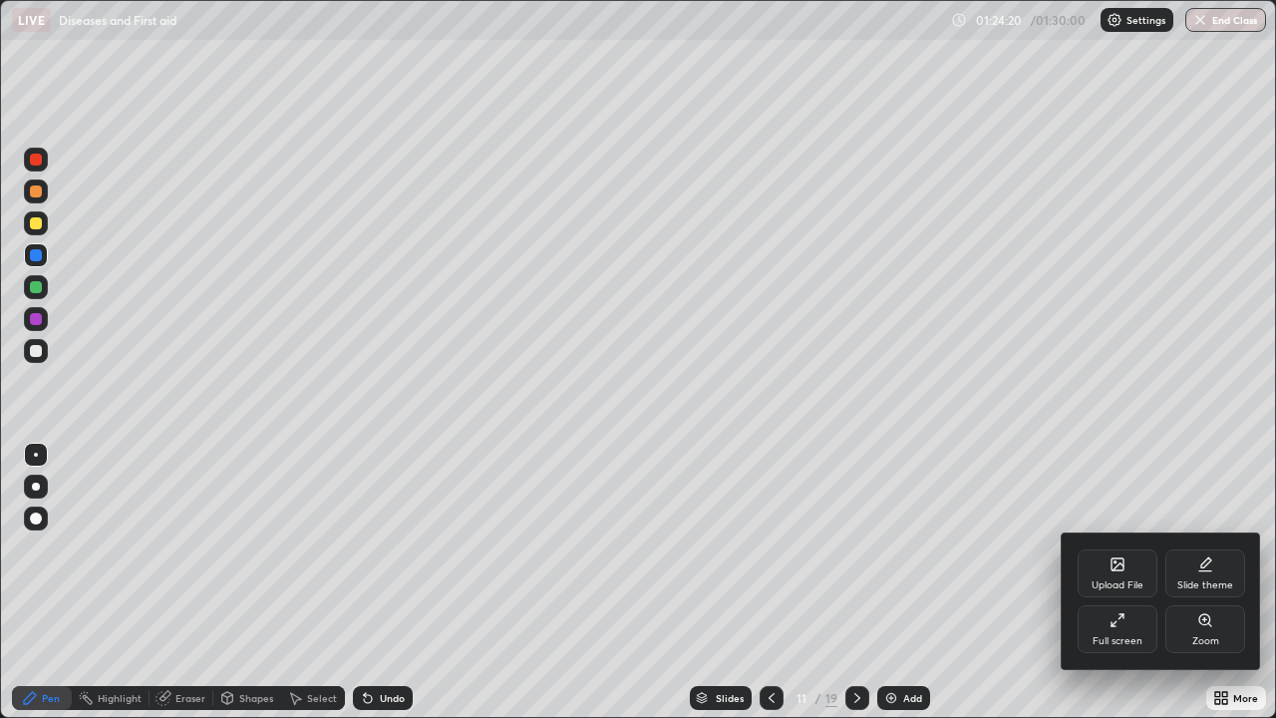
click at [1140, 582] on div "Full screen" at bounding box center [1118, 629] width 80 height 48
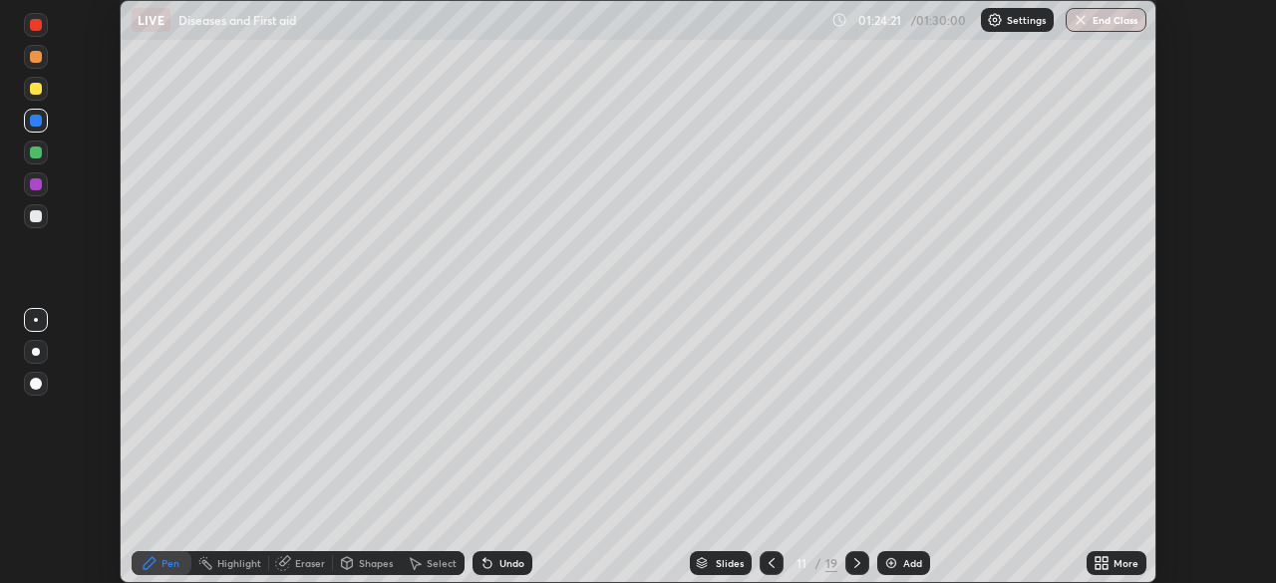
scroll to position [99133, 98440]
click at [1100, 19] on button "End Class" at bounding box center [1107, 20] width 79 height 24
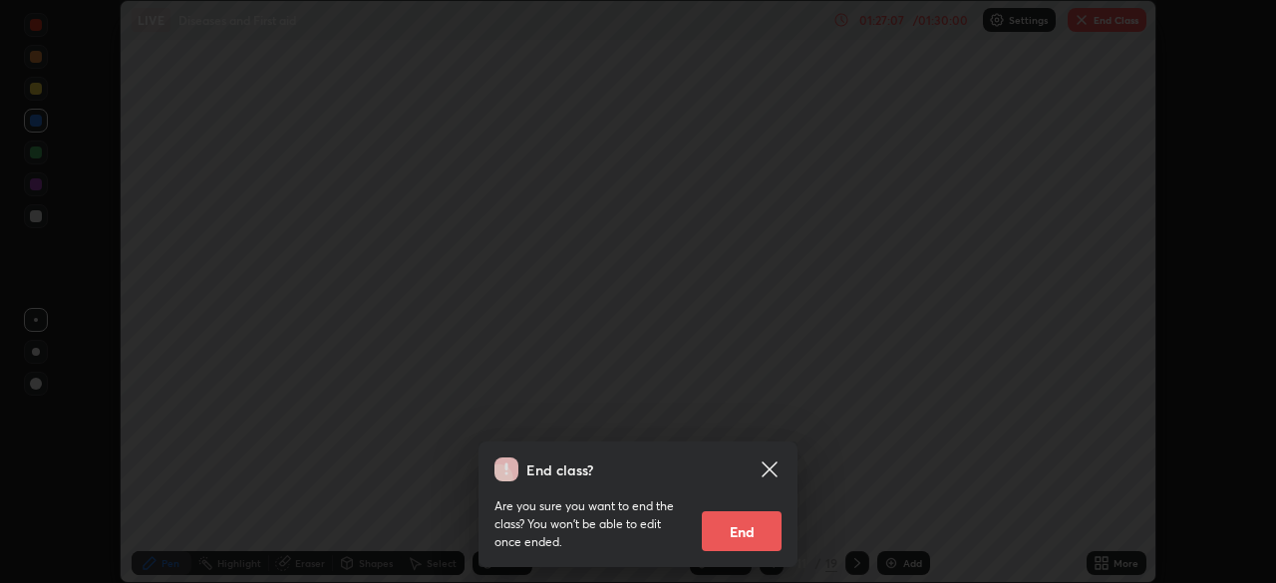
click at [753, 525] on button "End" at bounding box center [742, 532] width 80 height 40
